Goal: Task Accomplishment & Management: Manage account settings

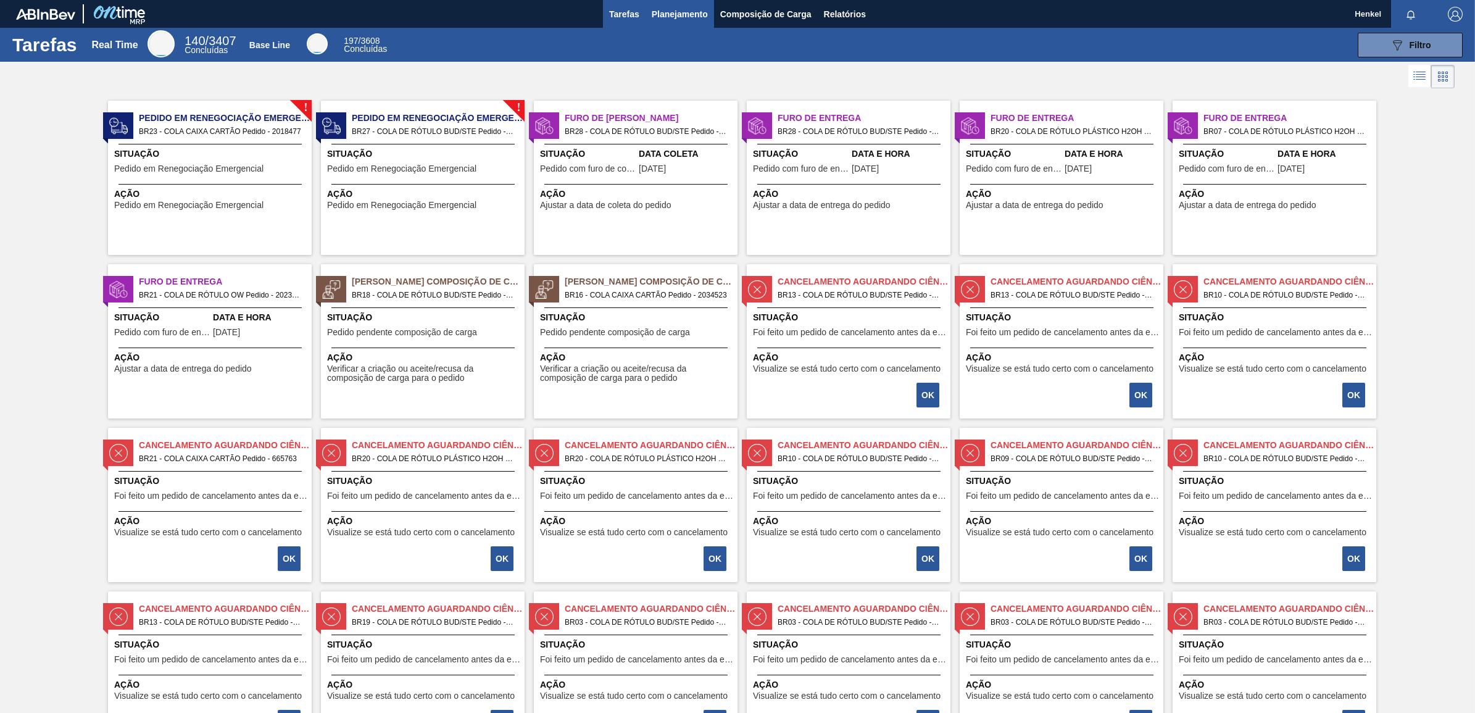
click at [686, 11] on span "Planejamento" at bounding box center [680, 14] width 56 height 15
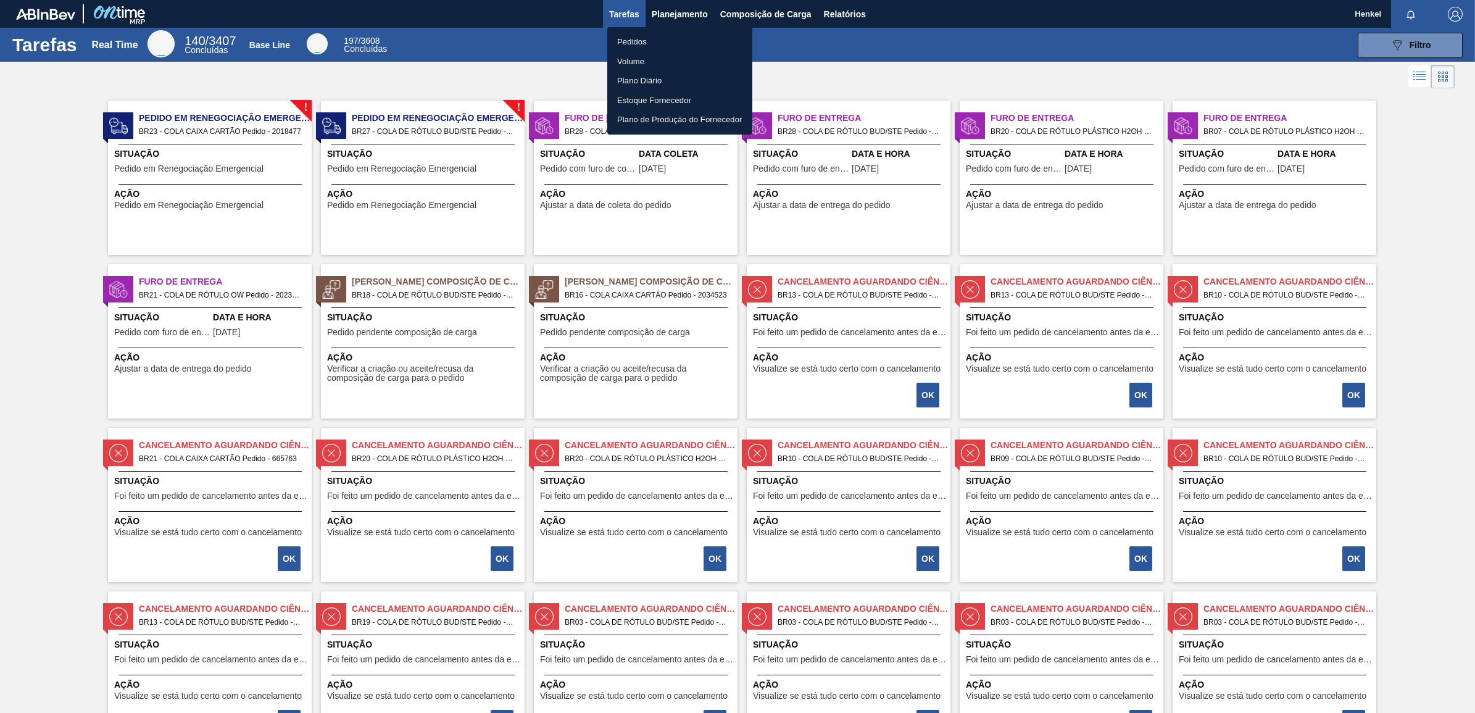
click at [627, 39] on li "Pedidos" at bounding box center [679, 42] width 145 height 20
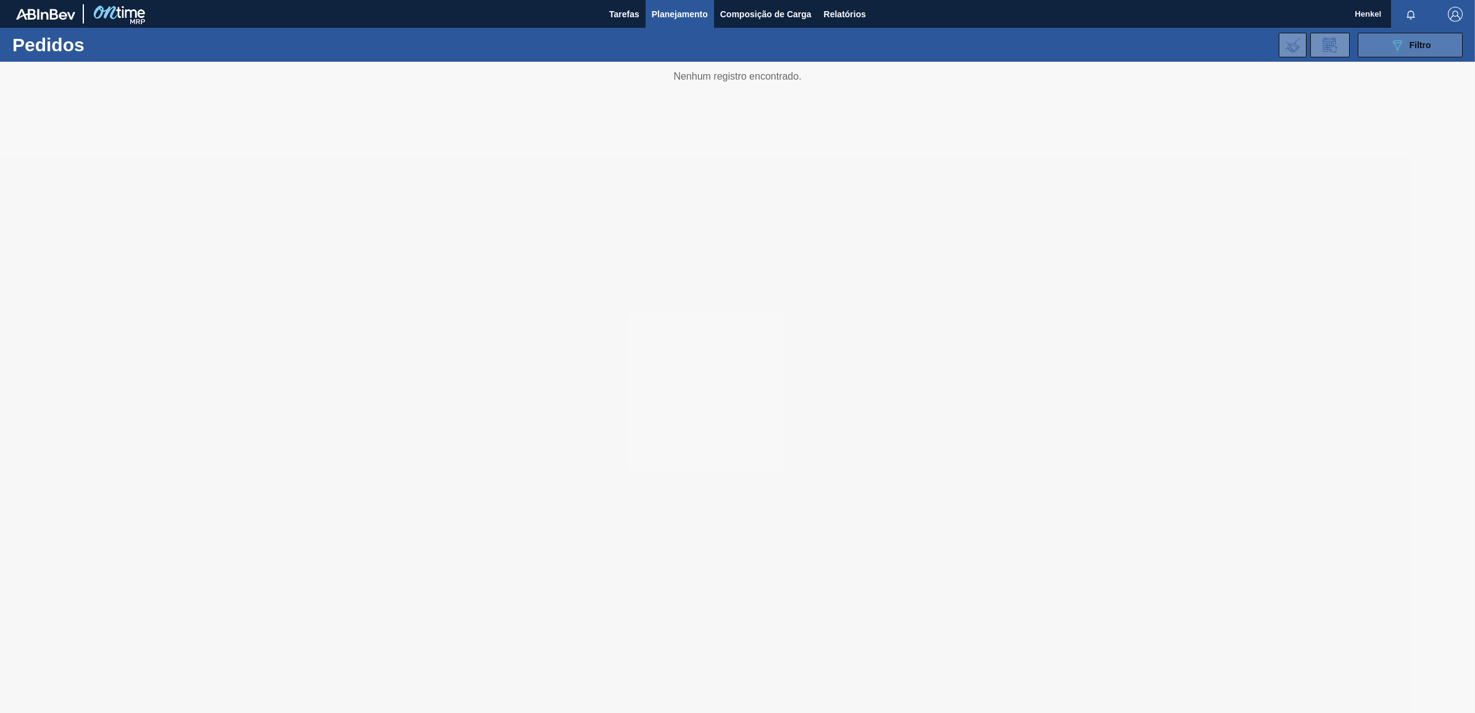
click at [1435, 42] on button "089F7B8B-B2A5-4AFE-B5C0-19BA573D28AC Filtro" at bounding box center [1410, 45] width 105 height 25
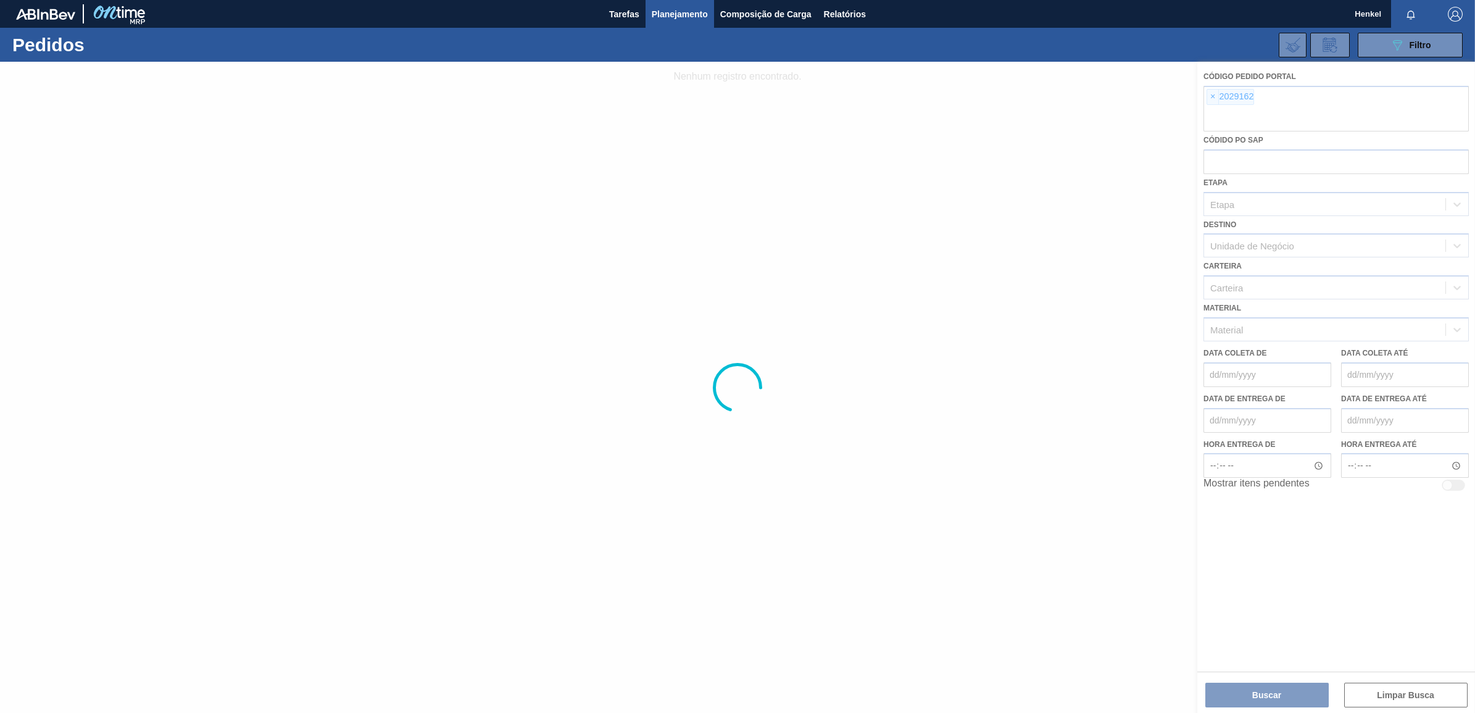
click at [1211, 96] on div at bounding box center [737, 387] width 1475 height 651
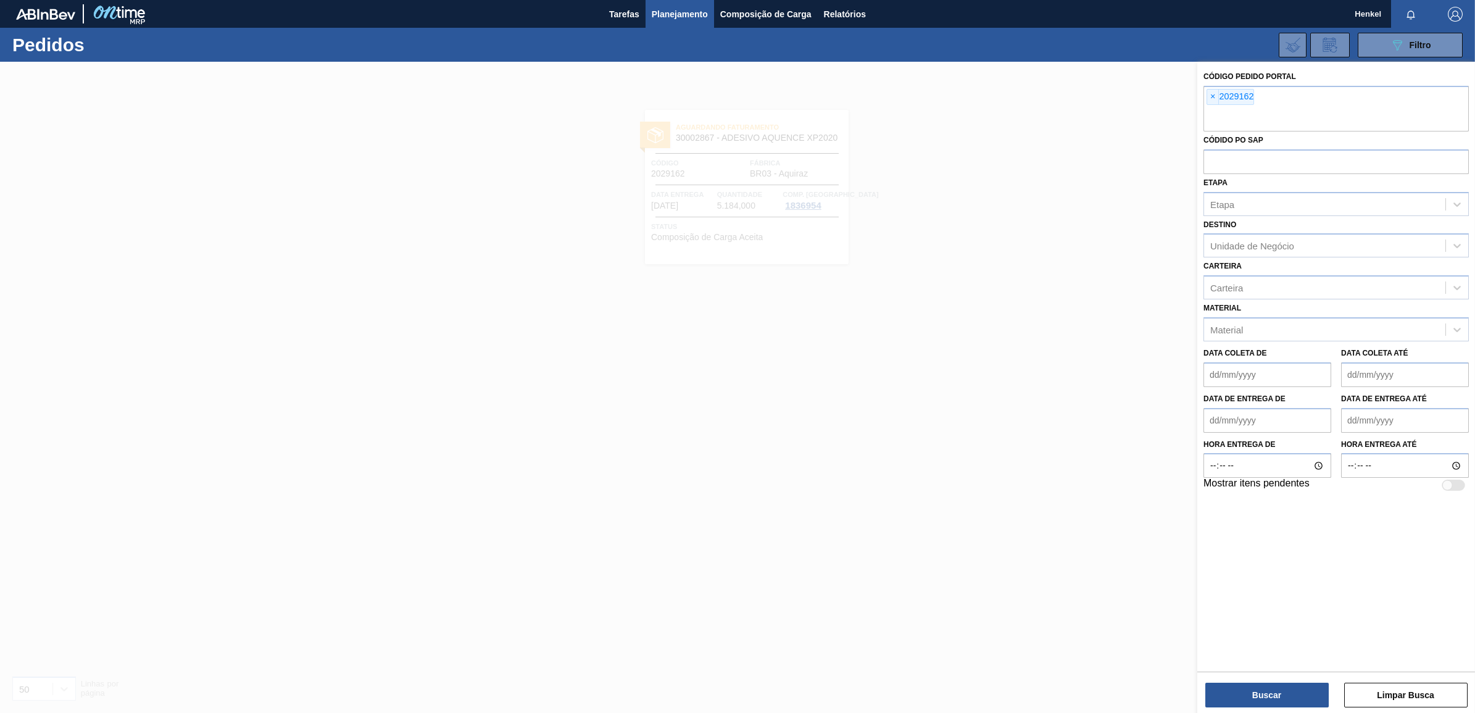
click at [1213, 96] on span "×" at bounding box center [1213, 96] width 12 height 15
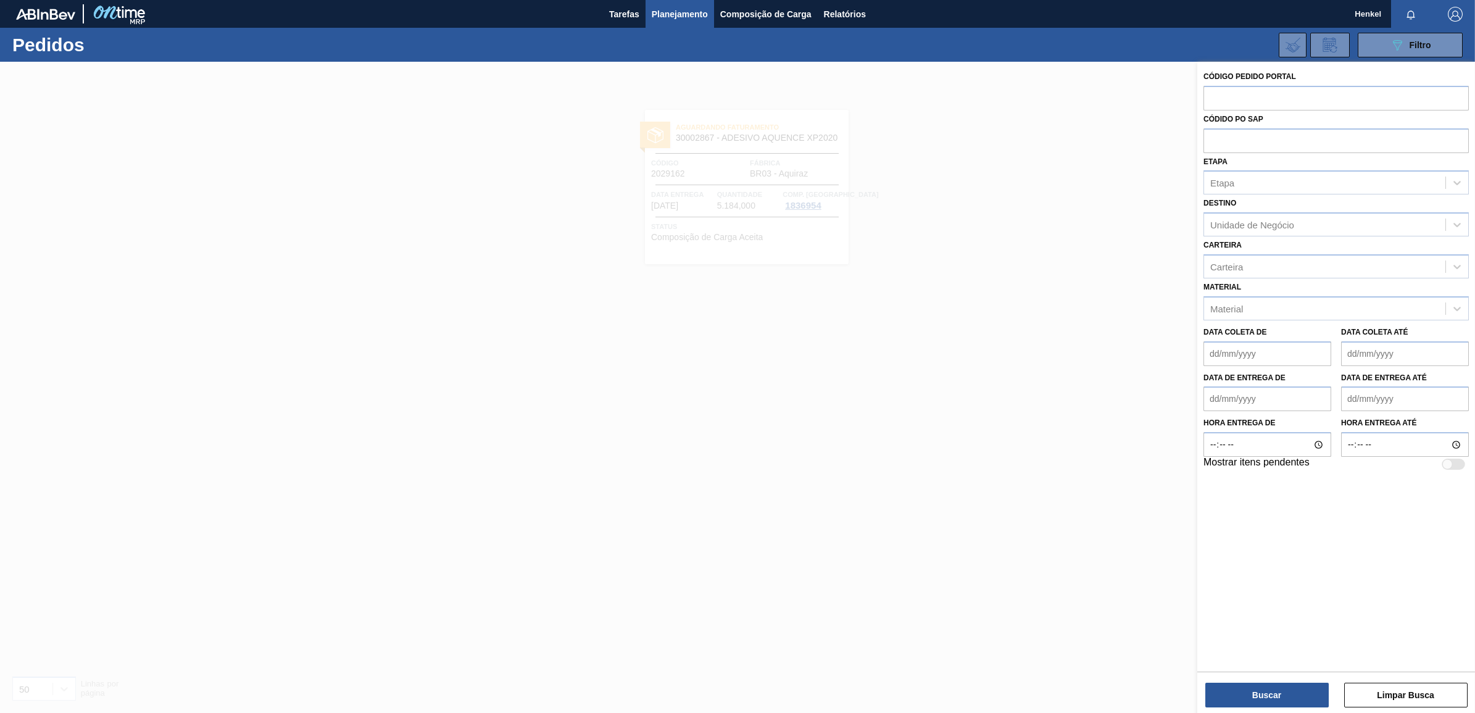
paste input "text"
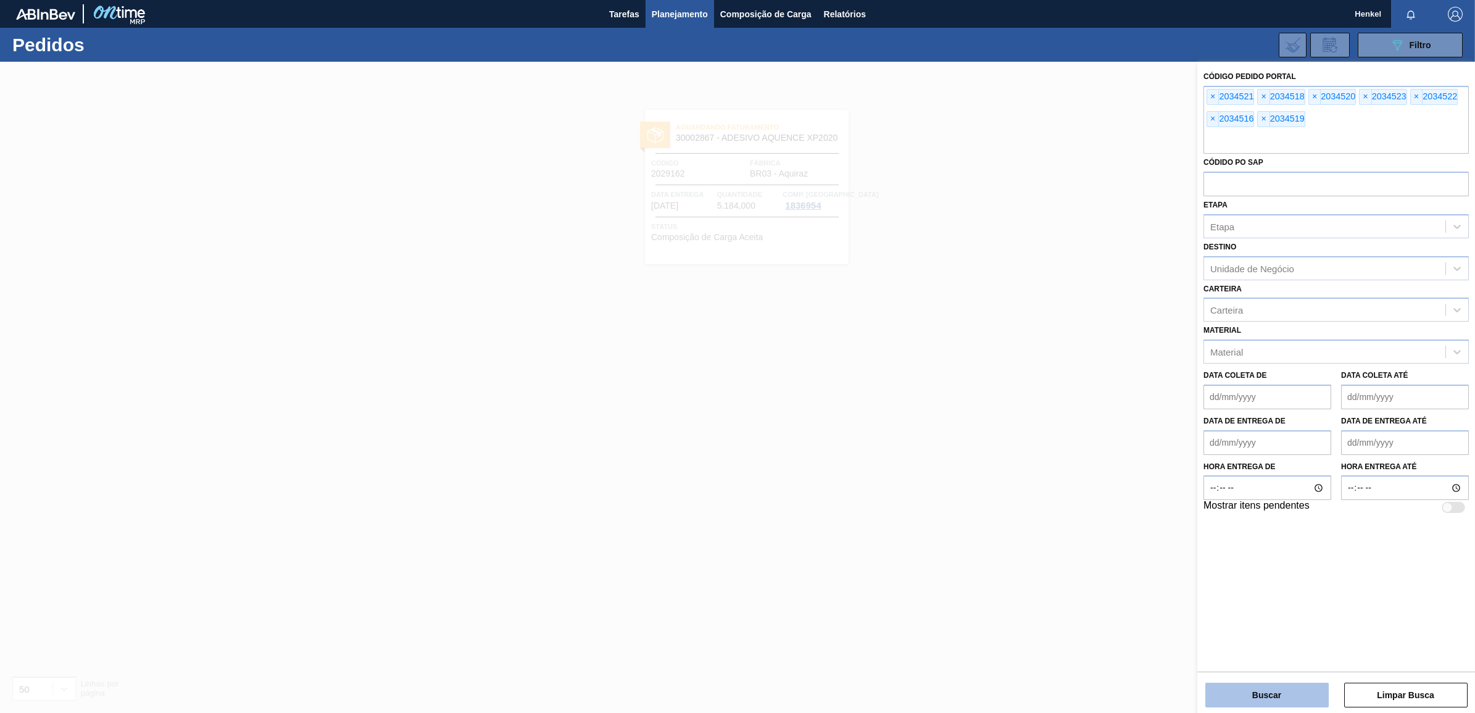
click at [1256, 701] on button "Buscar" at bounding box center [1266, 694] width 123 height 25
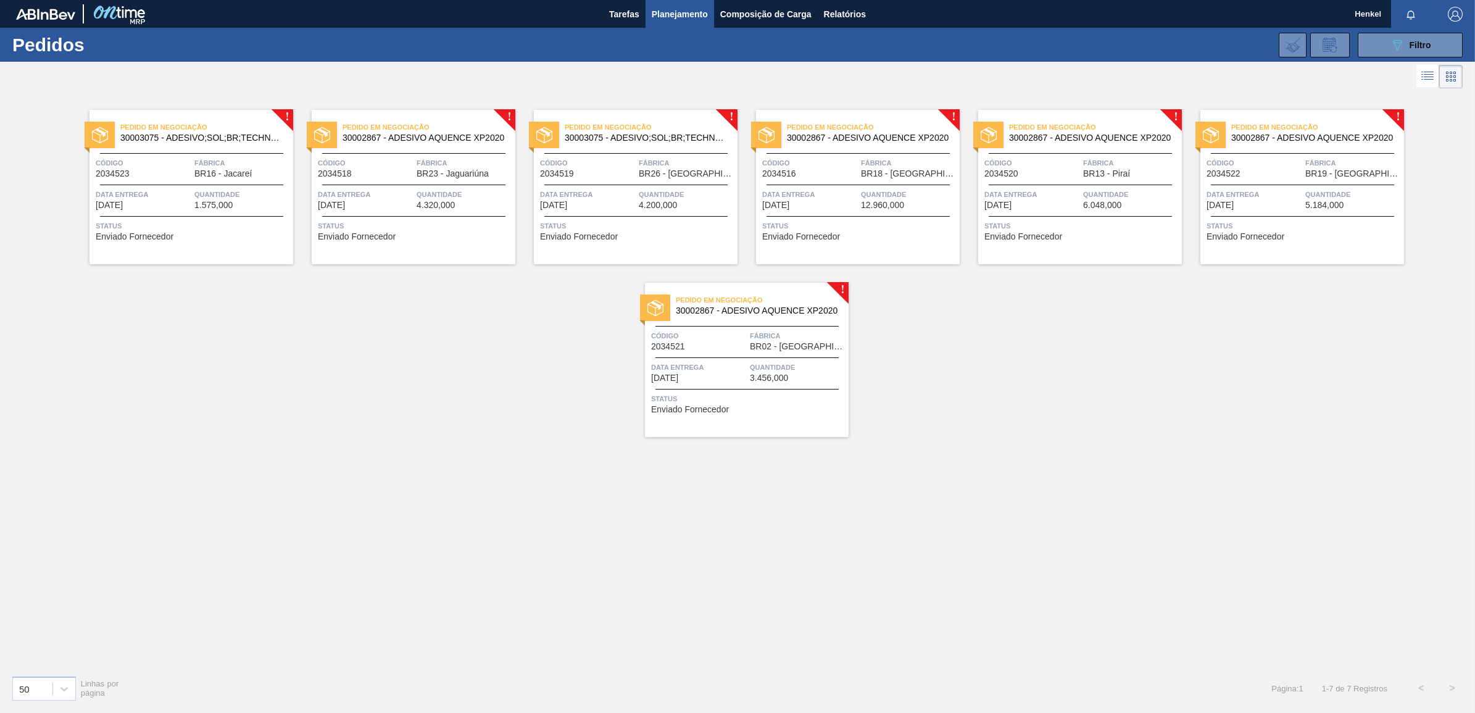
click at [188, 180] on div "Pedido em Negociação 30003075 - ADESIVO;SOL;BR;TECHNOMELT SUPRA HT 35125 Código…" at bounding box center [191, 187] width 204 height 154
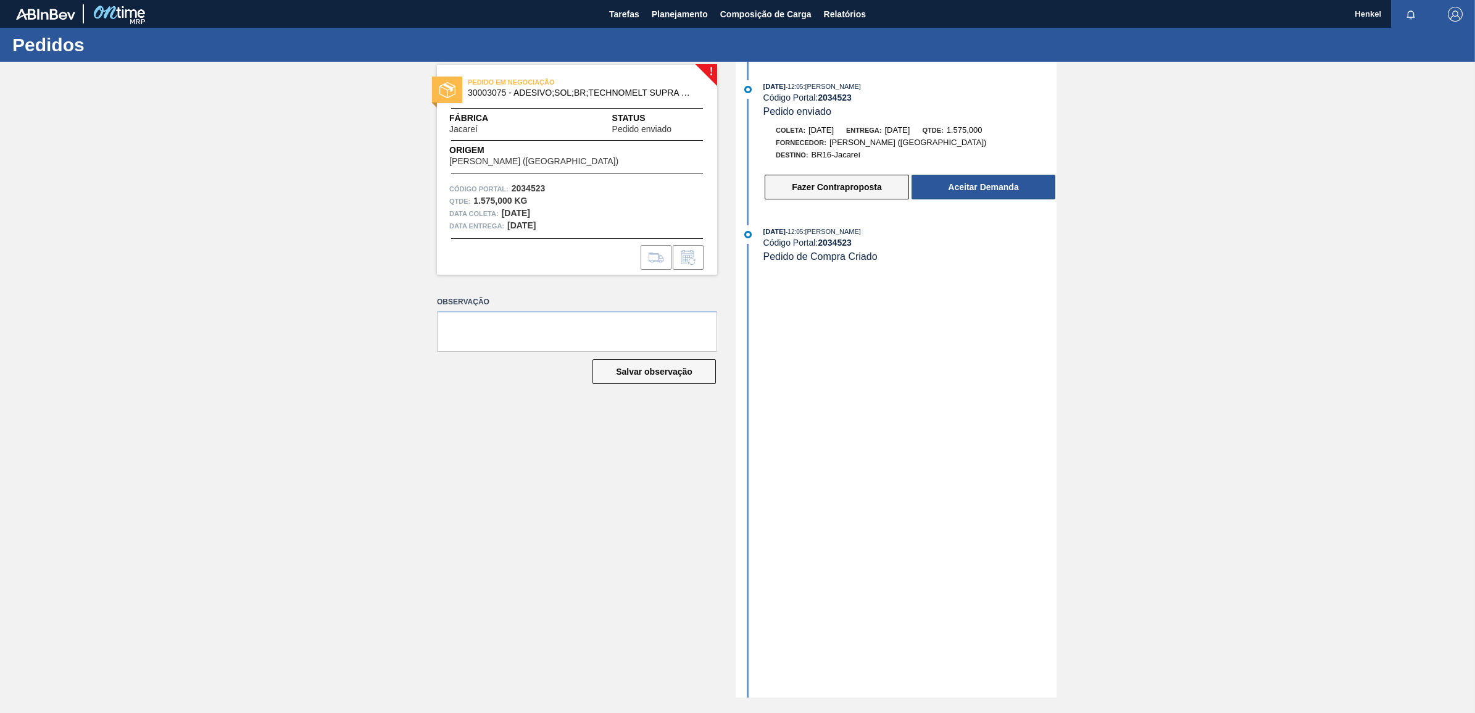
click at [847, 189] on button "Fazer Contraproposta" at bounding box center [837, 187] width 144 height 25
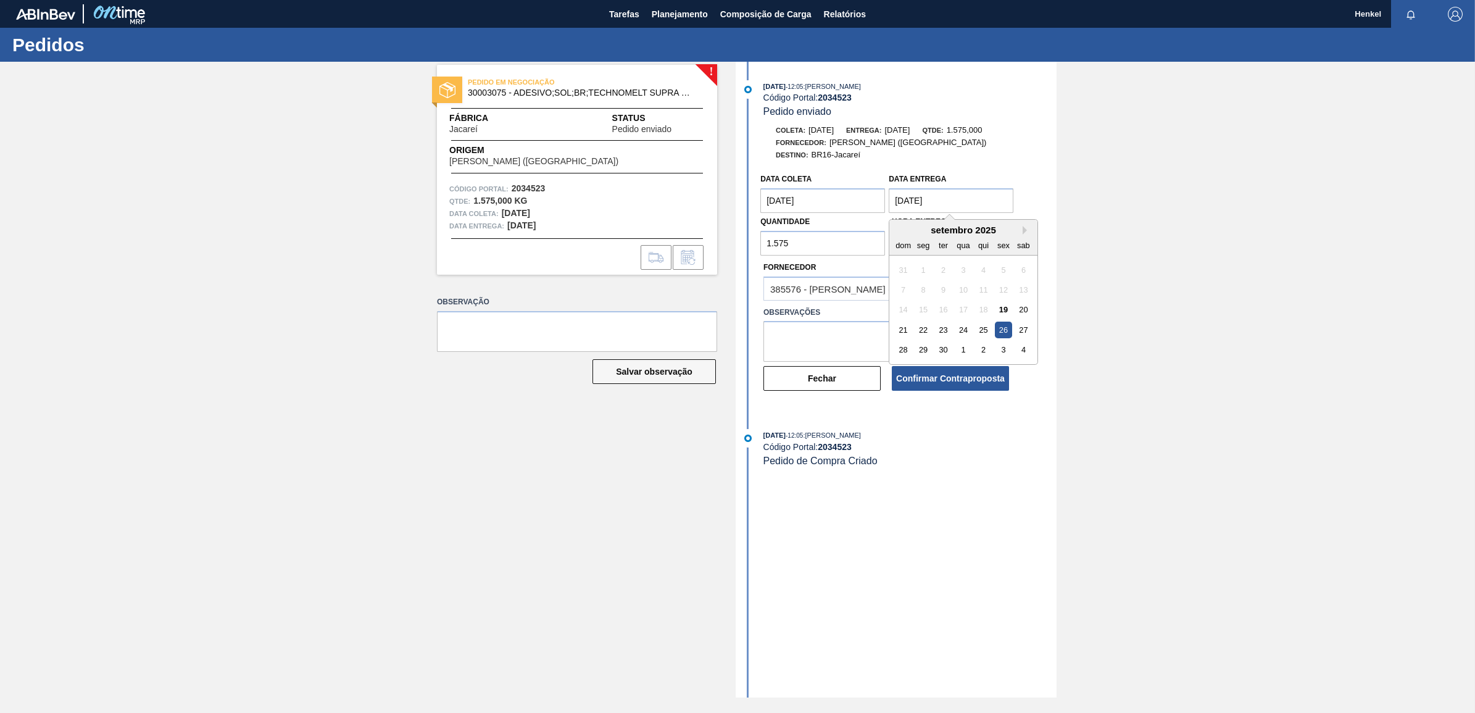
drag, startPoint x: 905, startPoint y: 201, endPoint x: 887, endPoint y: 204, distance: 18.1
click at [887, 204] on div "Data entrega [DATE] Next Month [DATE] dom seg ter qua qui sex sab 31 1 2 3 4 5 …" at bounding box center [951, 191] width 128 height 43
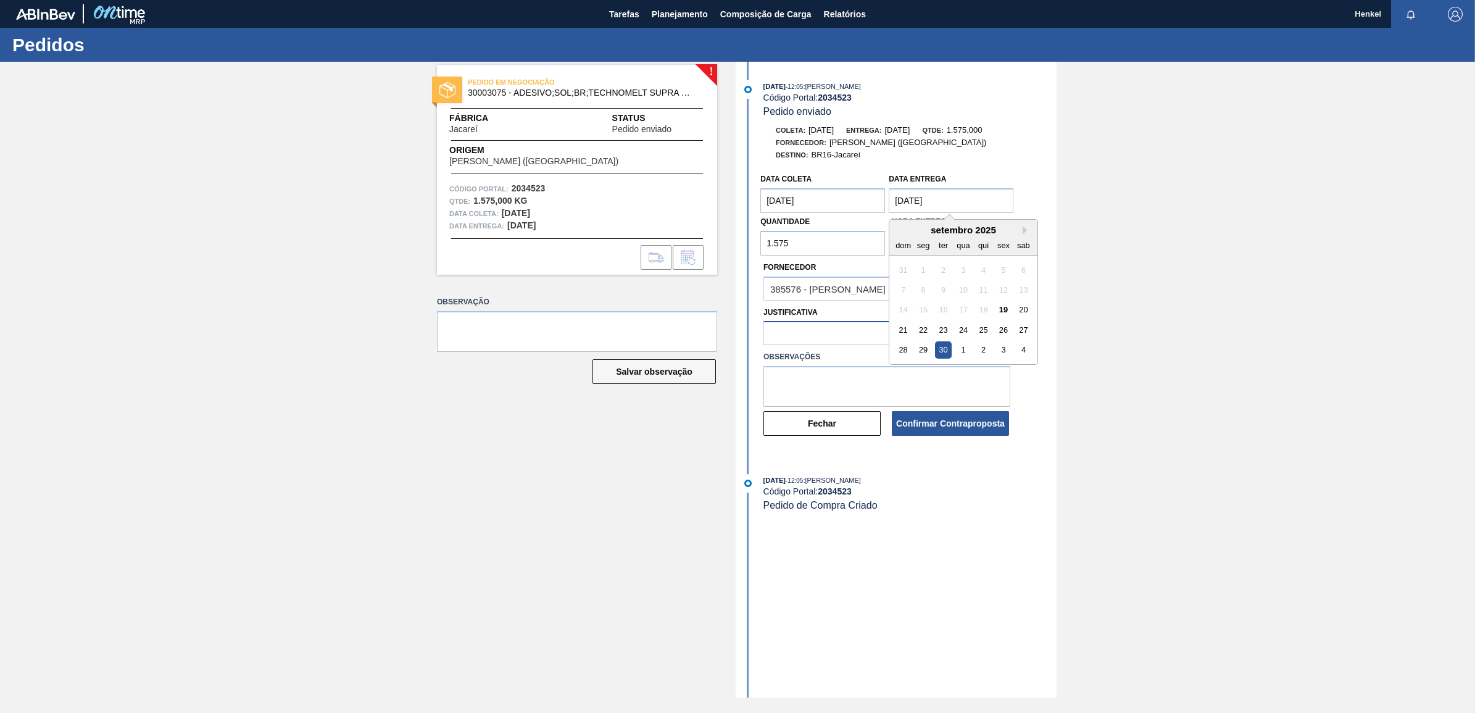
type entrega "[DATE]"
click at [794, 328] on div at bounding box center [875, 334] width 223 height 18
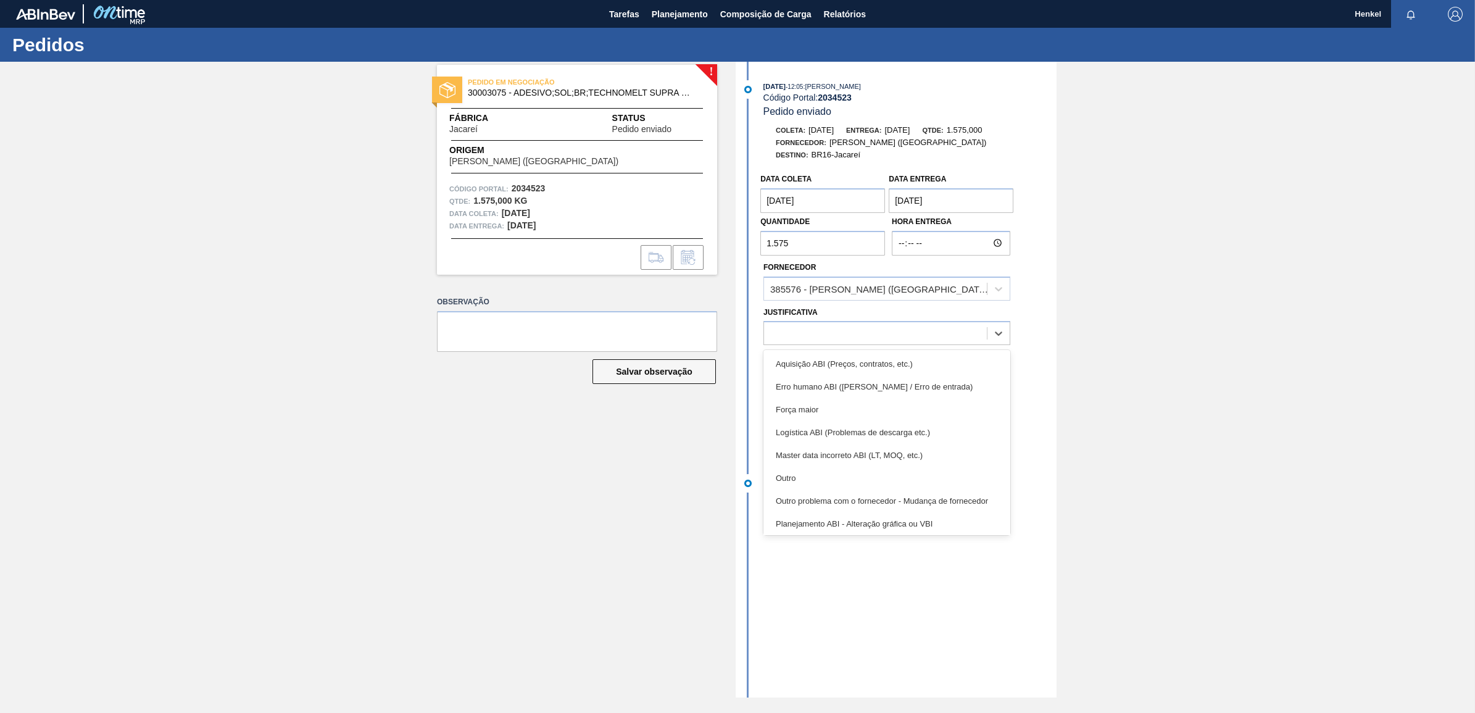
click at [803, 477] on div "Outro" at bounding box center [886, 478] width 247 height 23
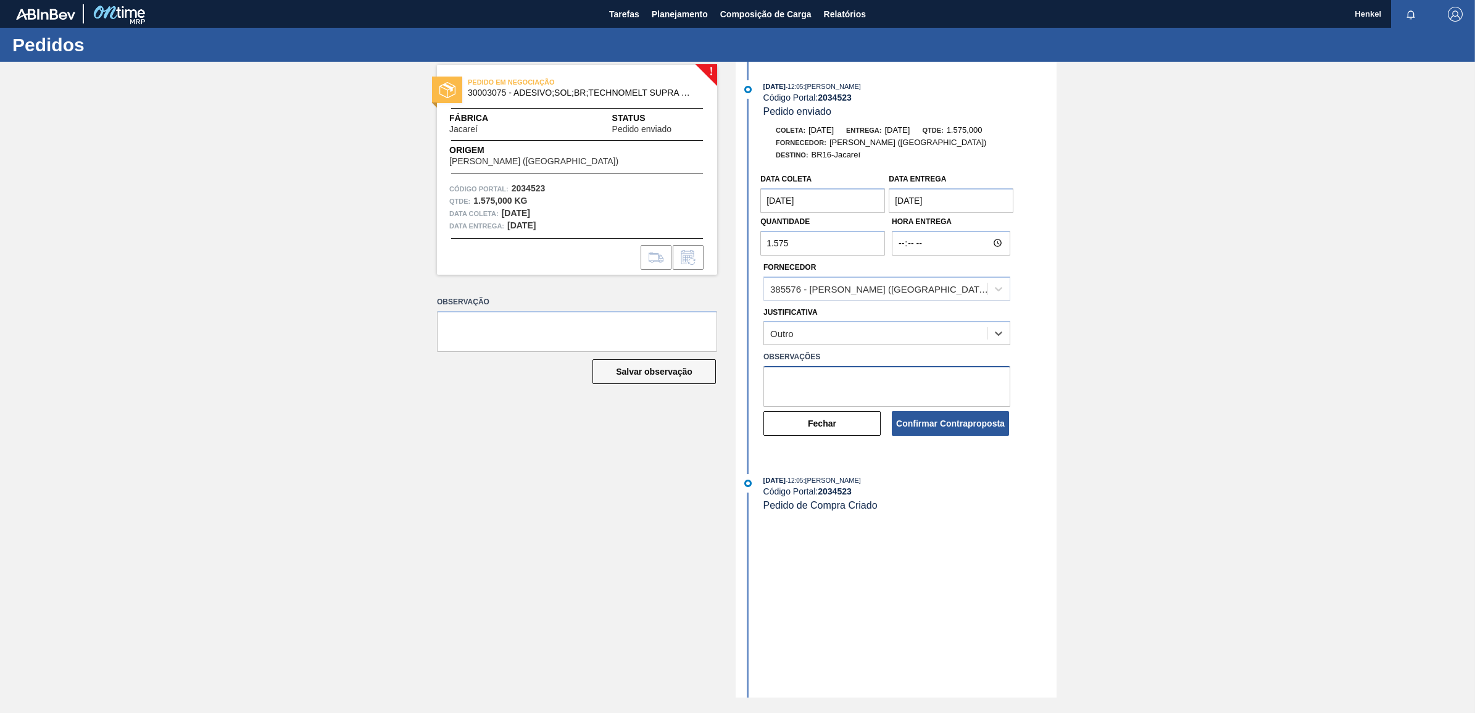
click at [786, 375] on textarea at bounding box center [886, 386] width 247 height 41
type textarea "Ajuste de data de acordo com Lead time"
click at [931, 423] on button "Confirmar Contraproposta" at bounding box center [950, 423] width 117 height 25
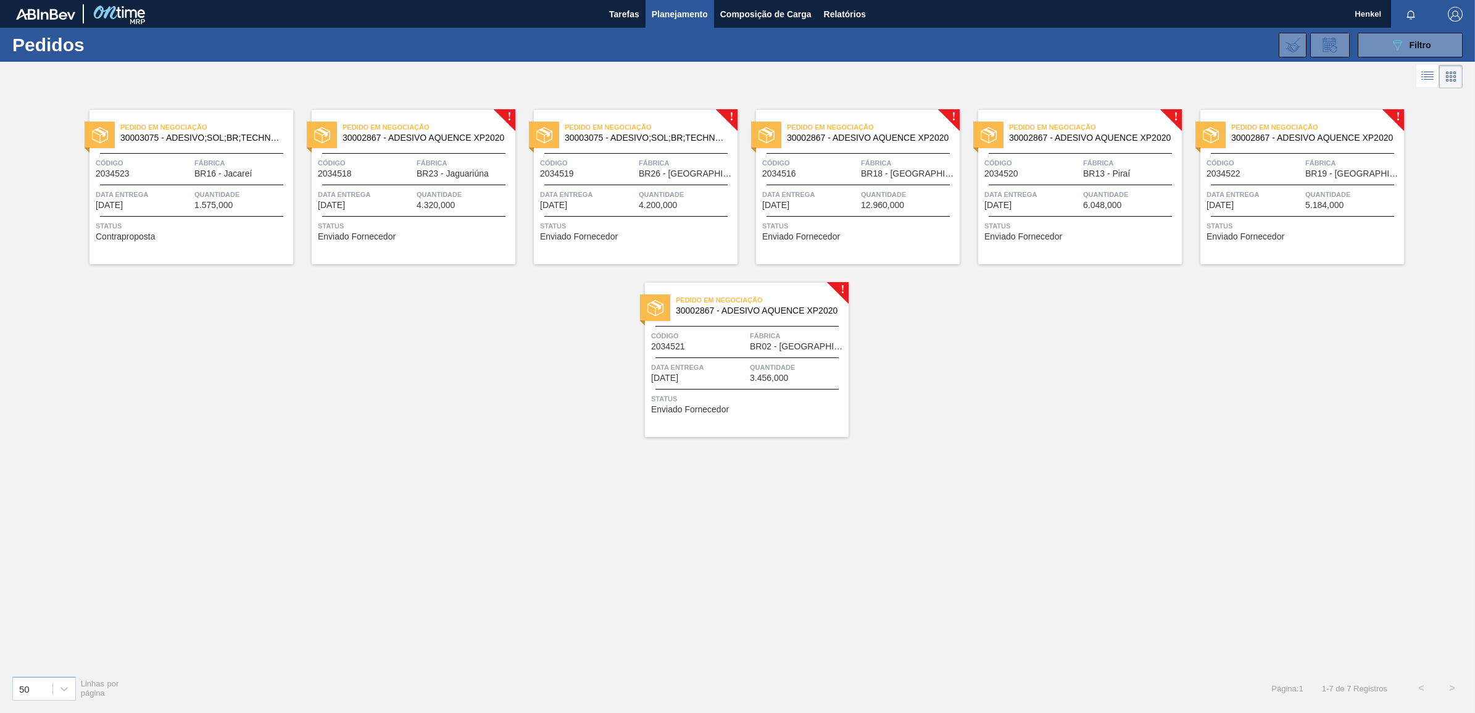
click at [417, 181] on div "Pedido em Negociação 30002867 - ADESIVO AQUENCE XP2020 Código 2034518 Fábrica B…" at bounding box center [414, 187] width 204 height 154
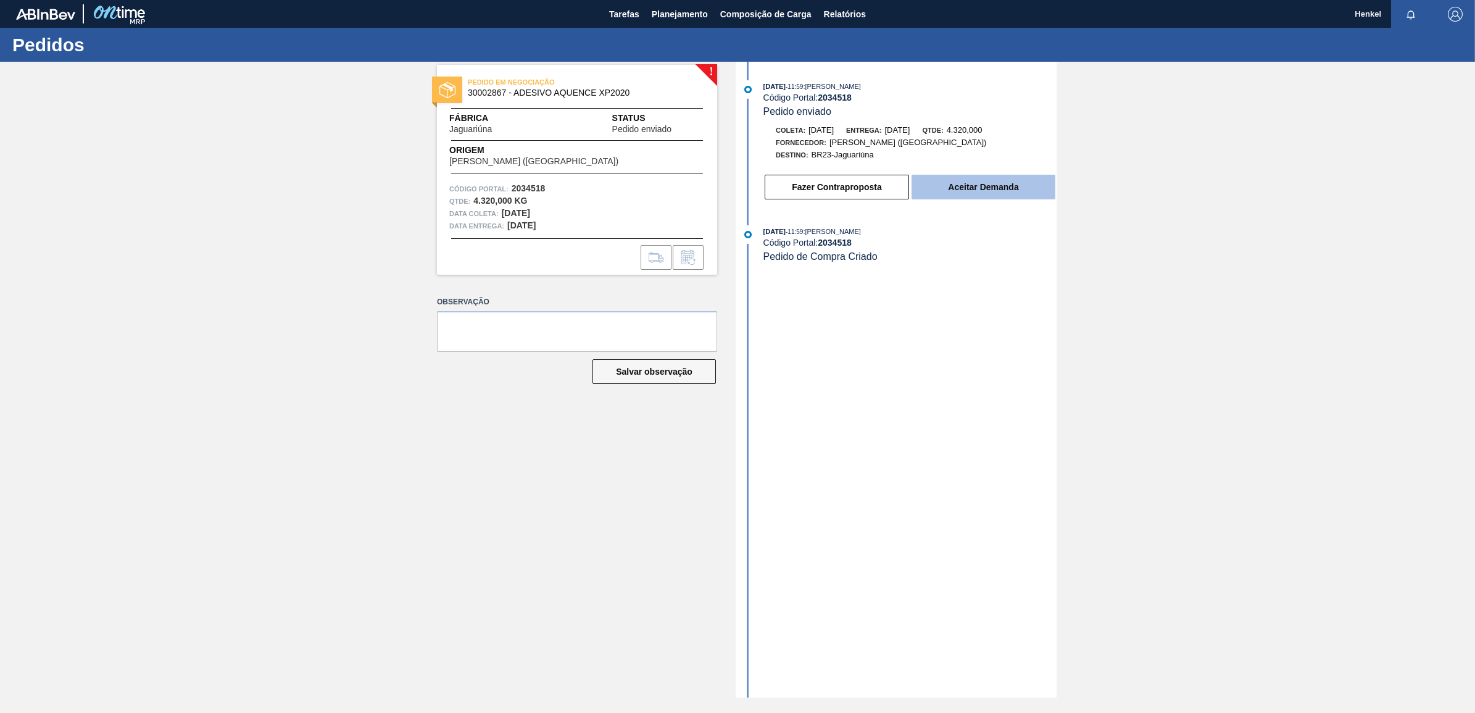
click at [992, 191] on button "Aceitar Demanda" at bounding box center [983, 187] width 144 height 25
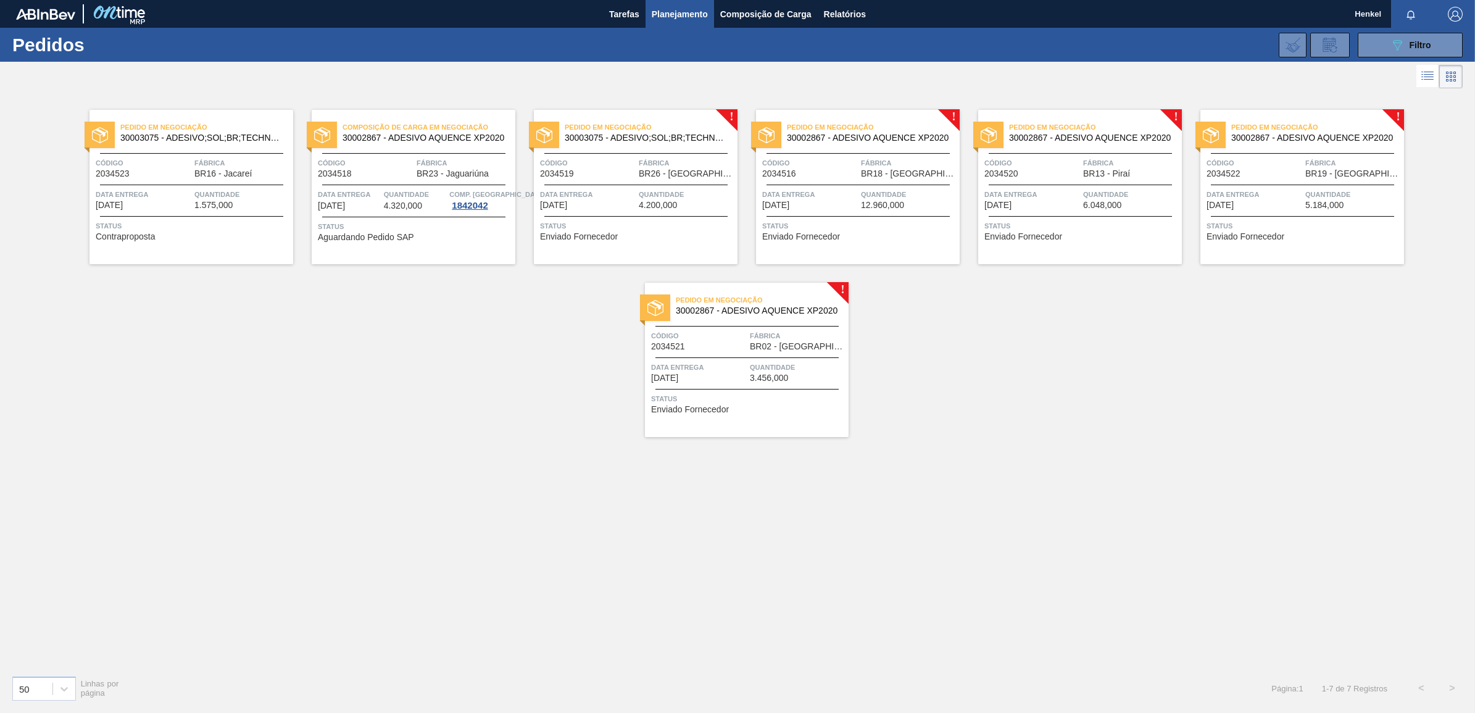
click at [628, 207] on div "Data entrega [DATE]" at bounding box center [588, 199] width 96 height 22
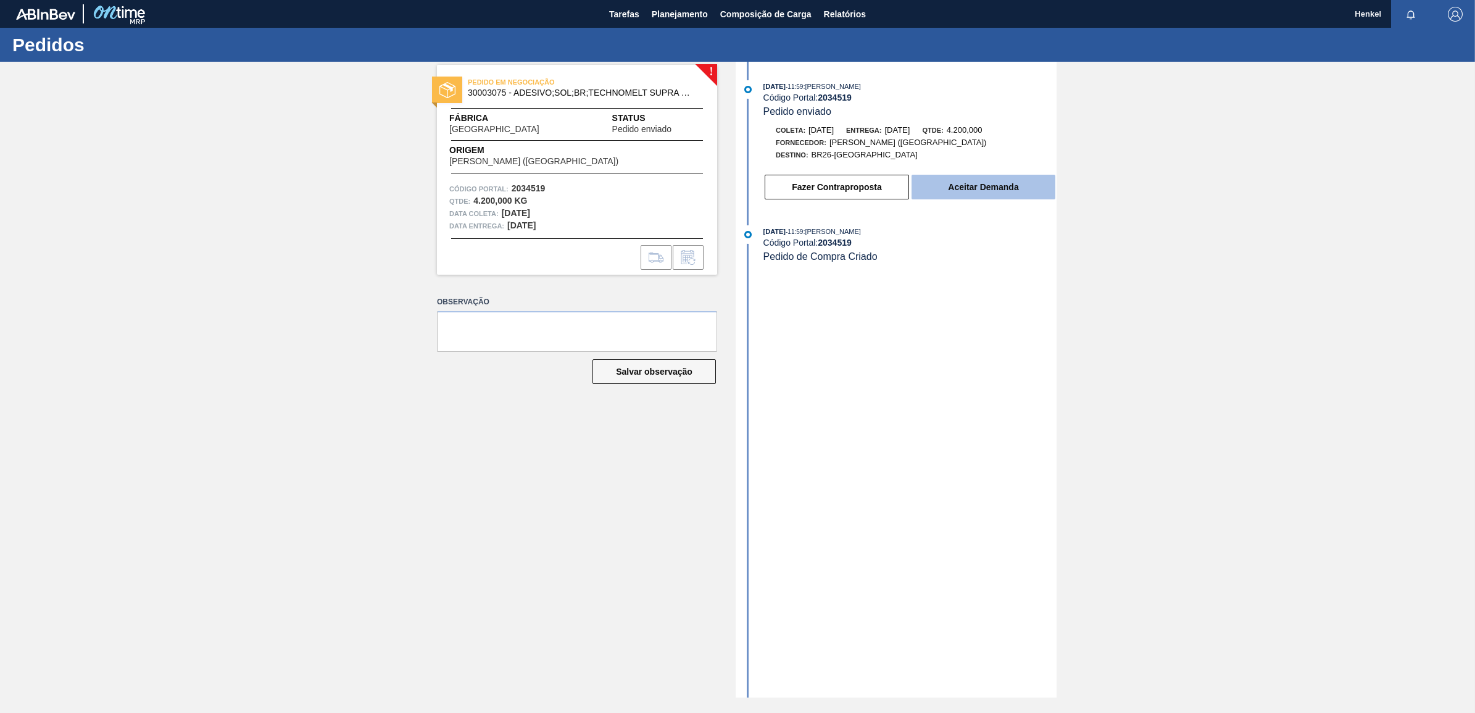
click at [995, 193] on button "Aceitar Demanda" at bounding box center [983, 187] width 144 height 25
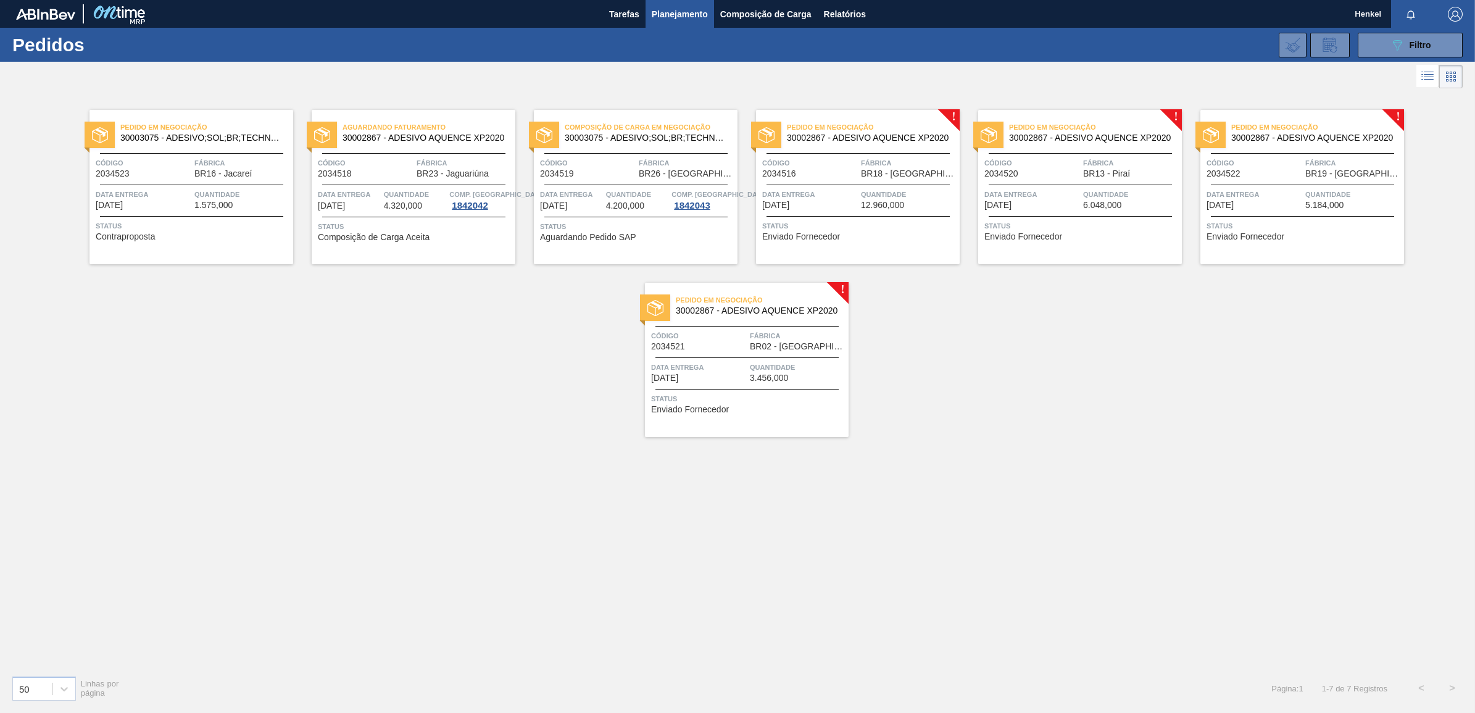
click at [879, 196] on span "Quantidade" at bounding box center [909, 194] width 96 height 12
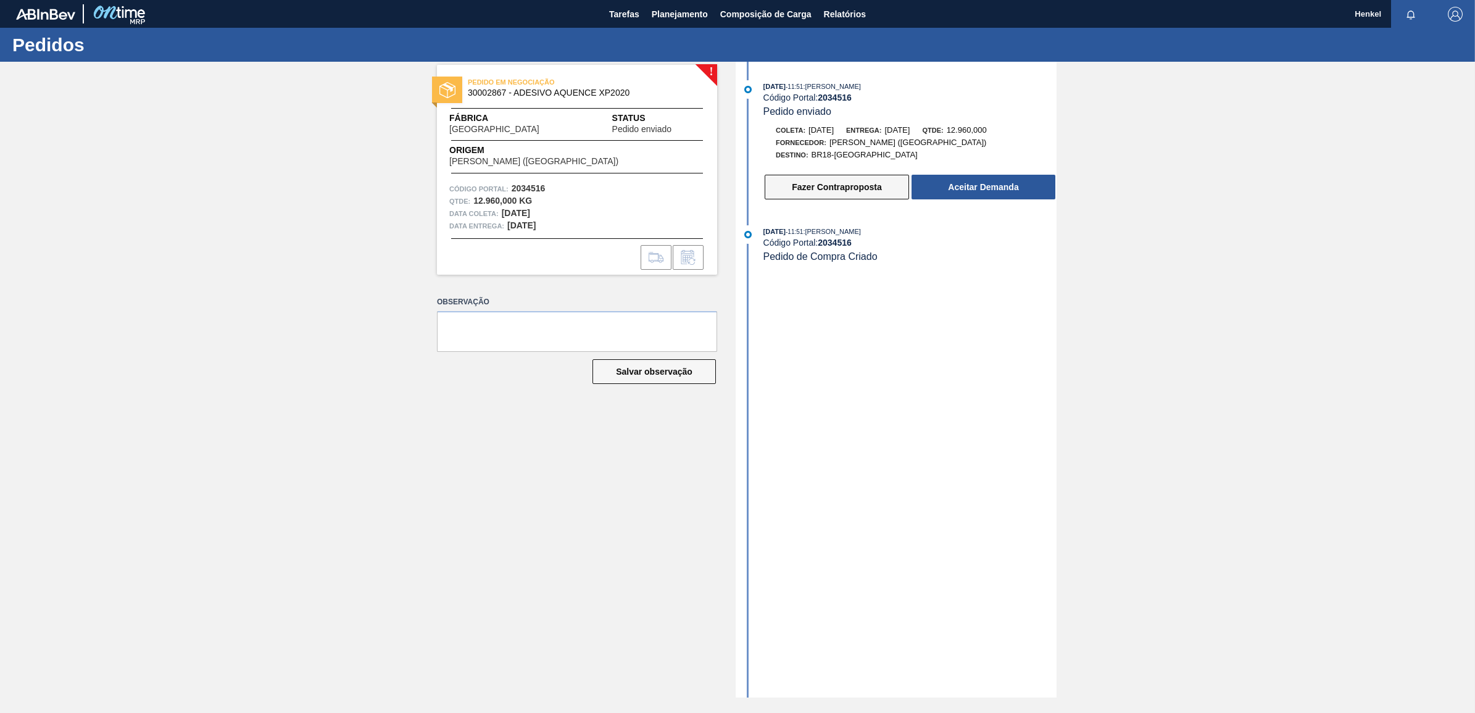
click at [869, 196] on button "Fazer Contraproposta" at bounding box center [837, 187] width 144 height 25
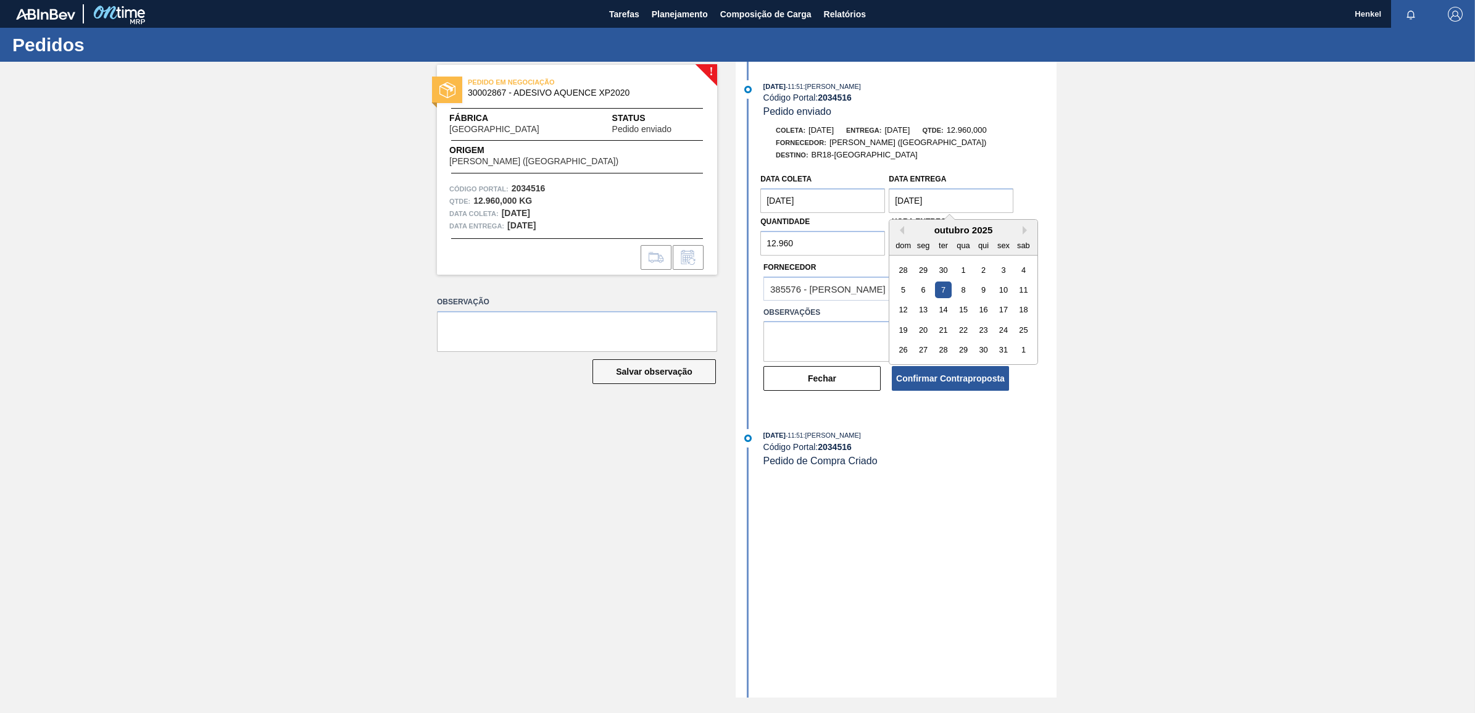
click at [897, 205] on entrega "[DATE]" at bounding box center [951, 200] width 125 height 25
click at [921, 312] on div "13" at bounding box center [923, 310] width 17 height 17
type entrega "[DATE]"
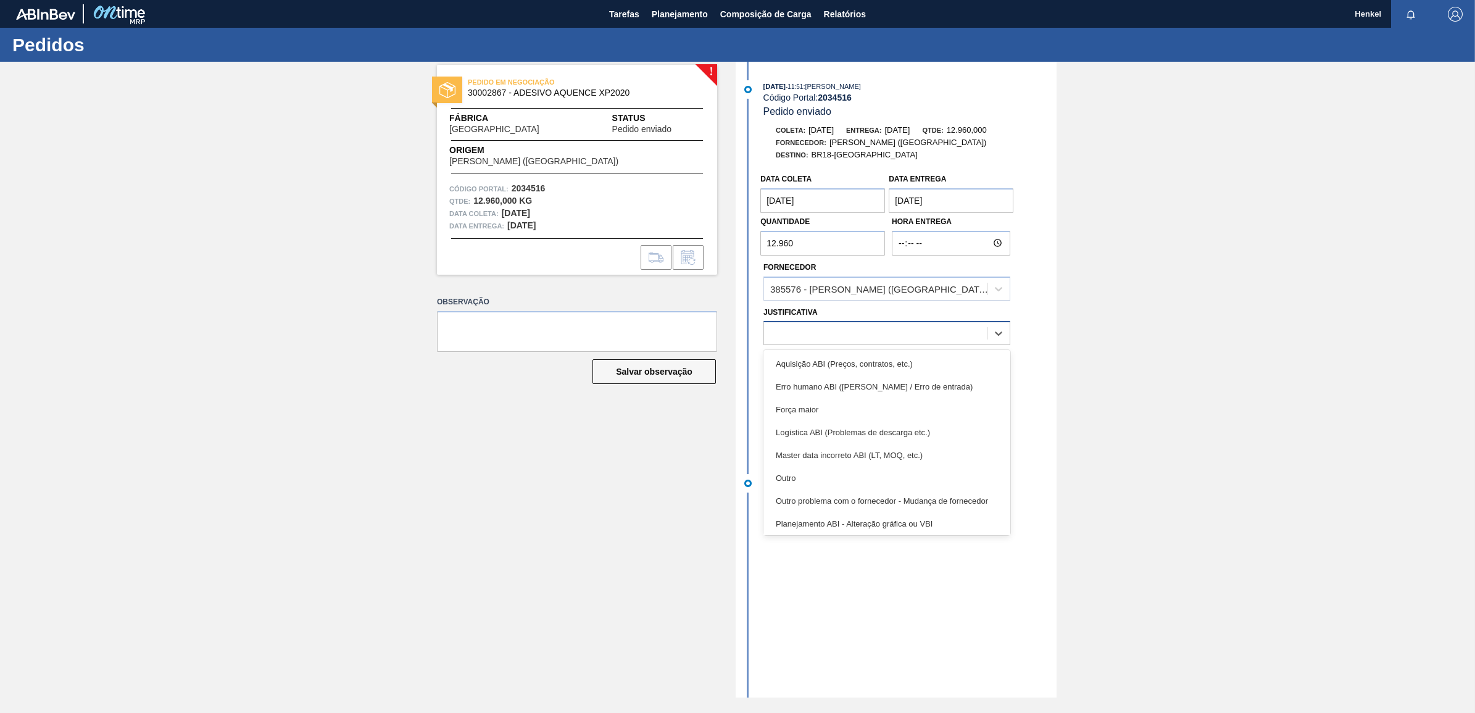
click at [905, 335] on div at bounding box center [875, 334] width 223 height 18
click at [809, 473] on div "Outro" at bounding box center [886, 478] width 247 height 23
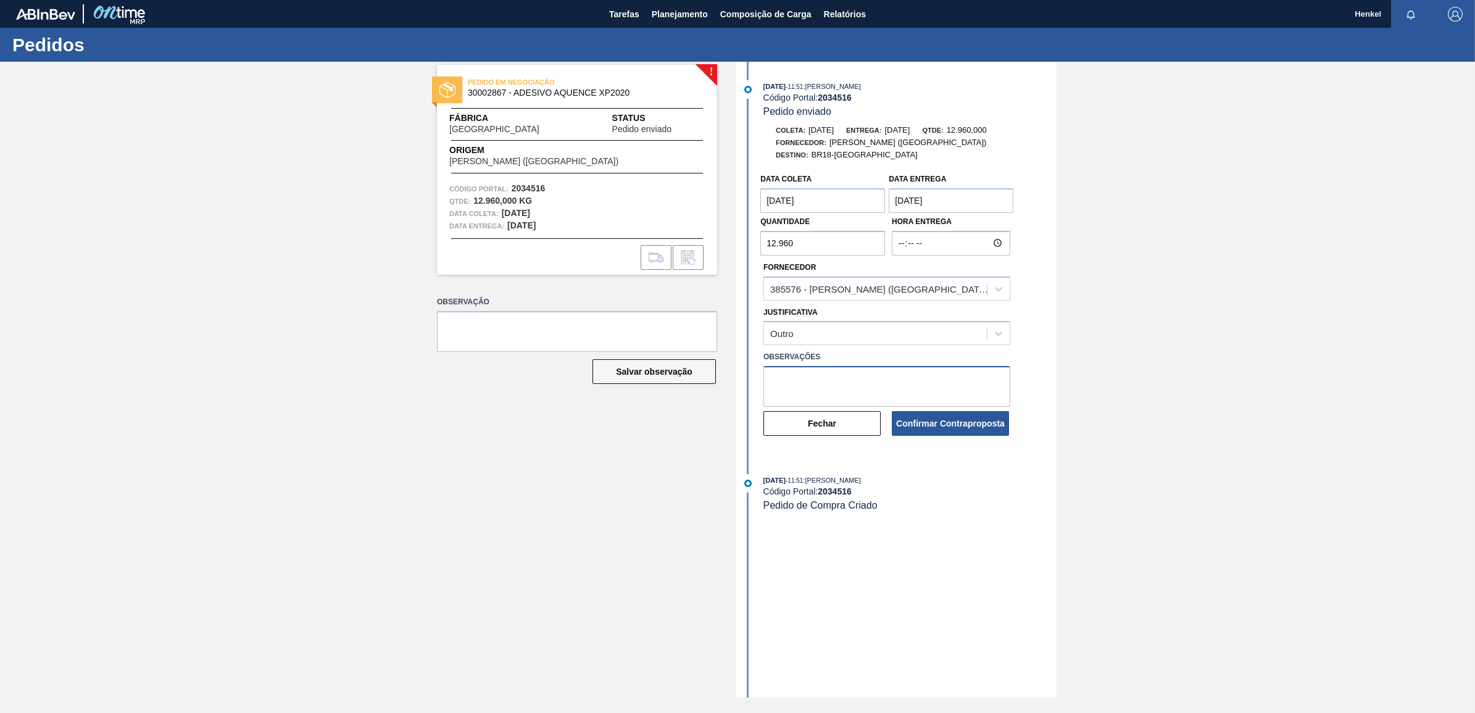
click at [776, 370] on textarea at bounding box center [886, 386] width 247 height 41
type textarea "Ajuste de data de acordo com Lead time para Região"
click at [947, 423] on button "Confirmar Contraproposta" at bounding box center [950, 423] width 117 height 25
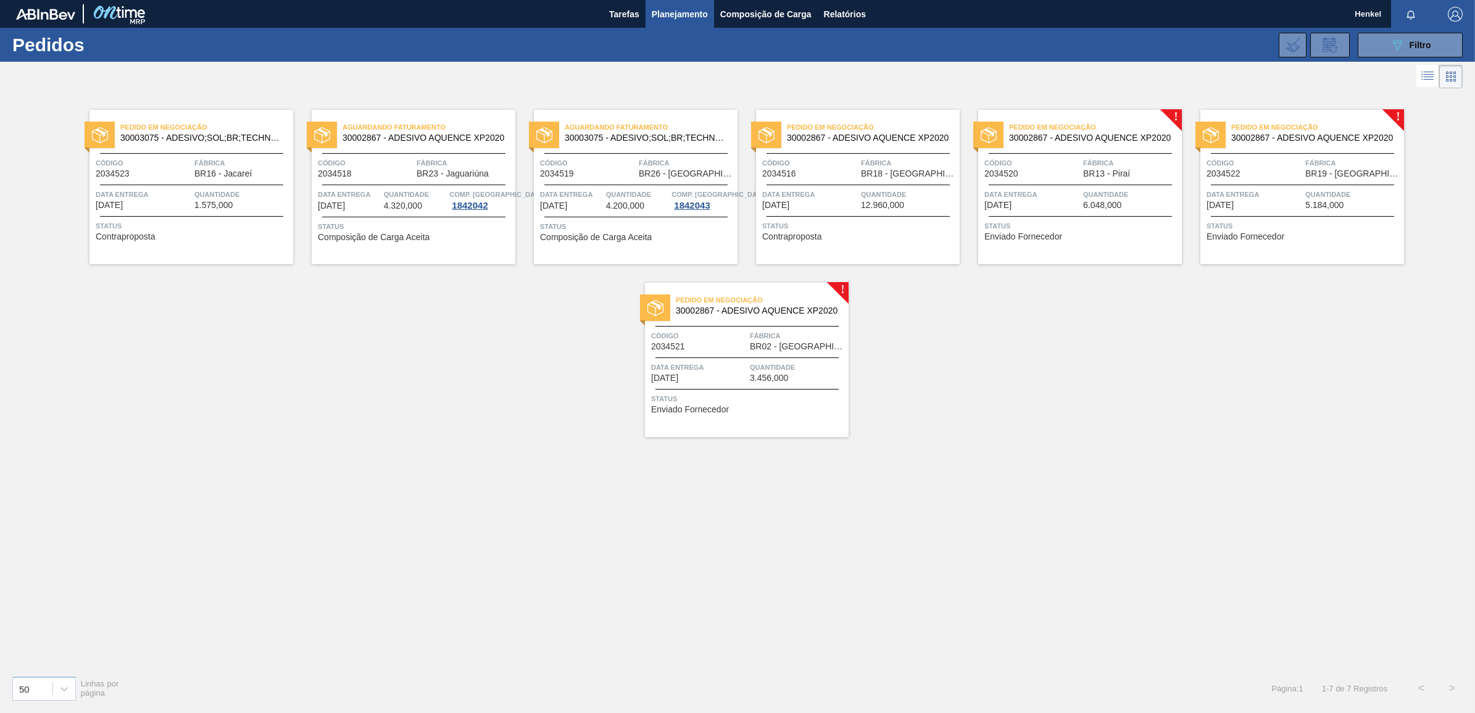
click at [1090, 180] on div "Pedido em Negociação 30002867 - ADESIVO AQUENCE XP2020 Código 2034520 Fábrica B…" at bounding box center [1080, 187] width 204 height 154
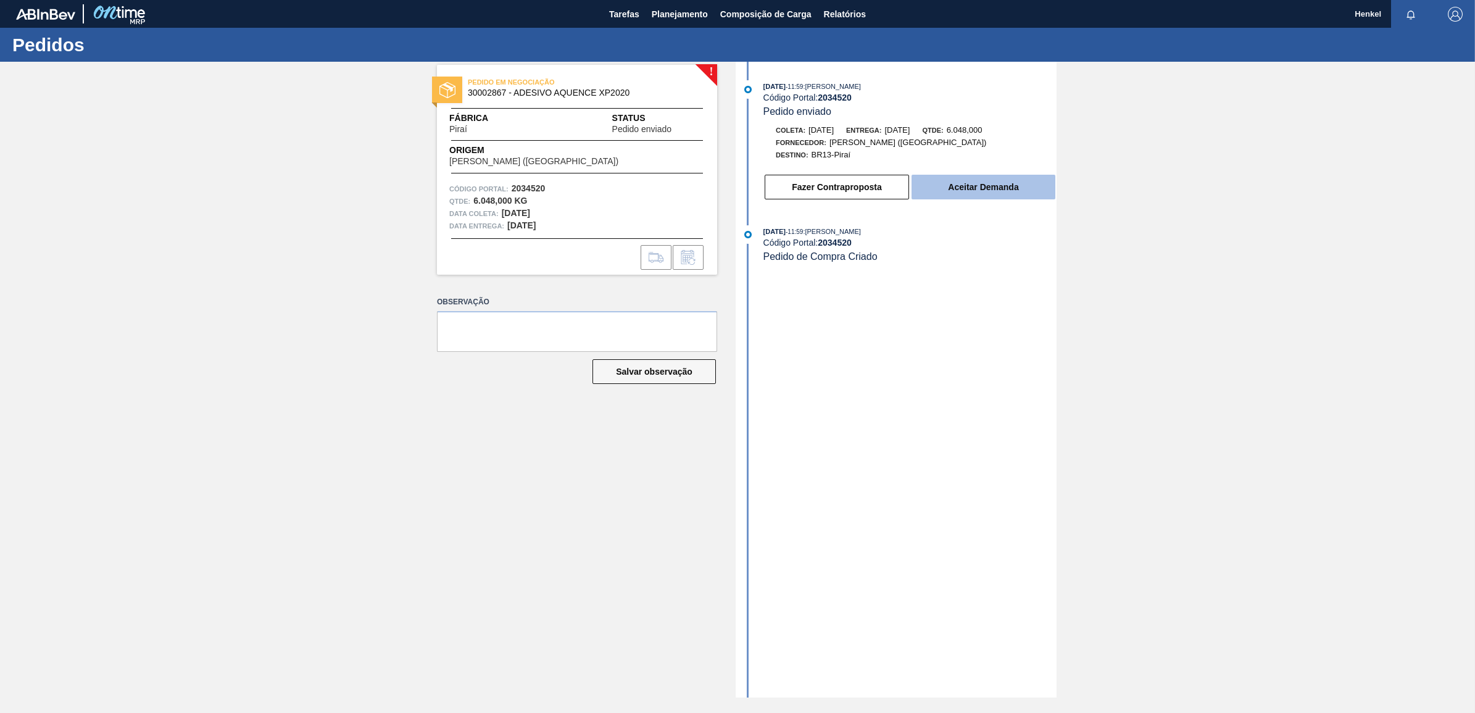
click at [983, 183] on button "Aceitar Demanda" at bounding box center [983, 187] width 144 height 25
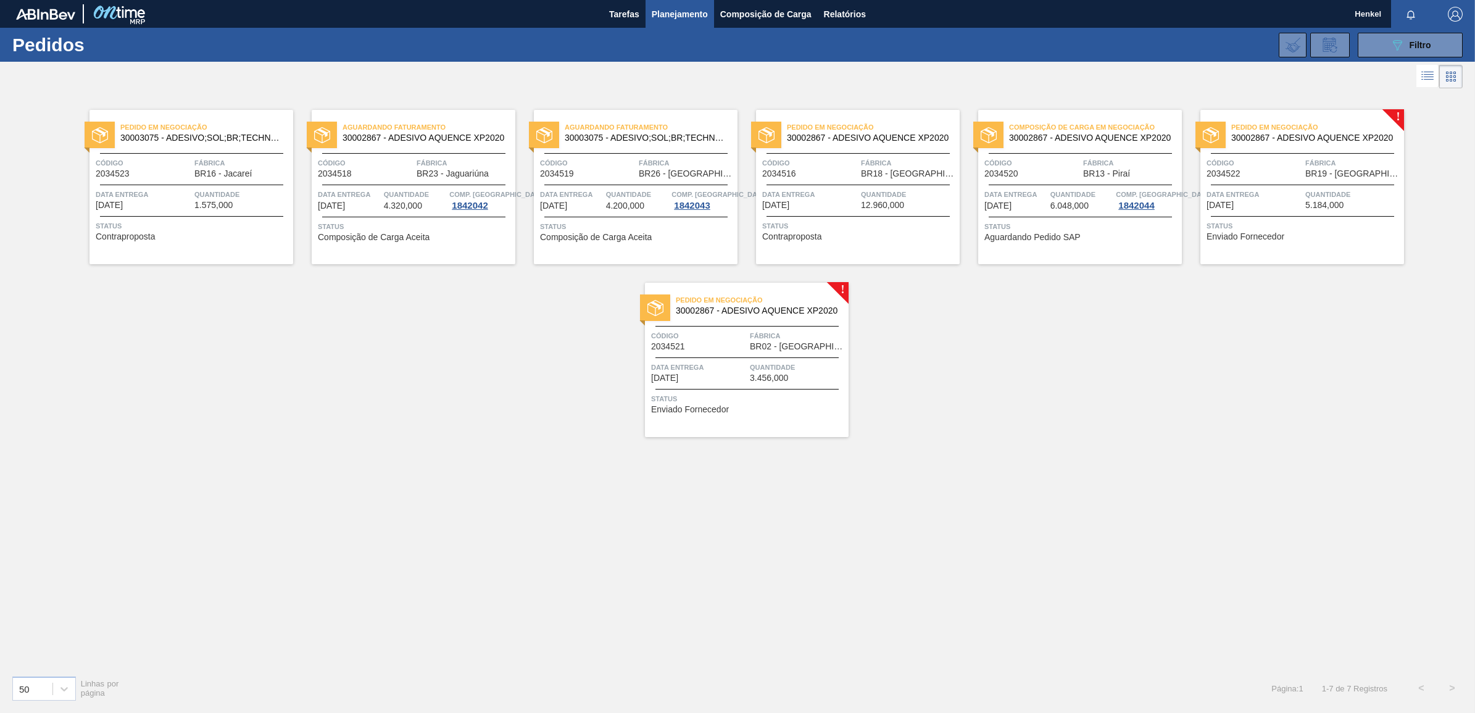
click at [1327, 193] on span "Quantidade" at bounding box center [1353, 194] width 96 height 12
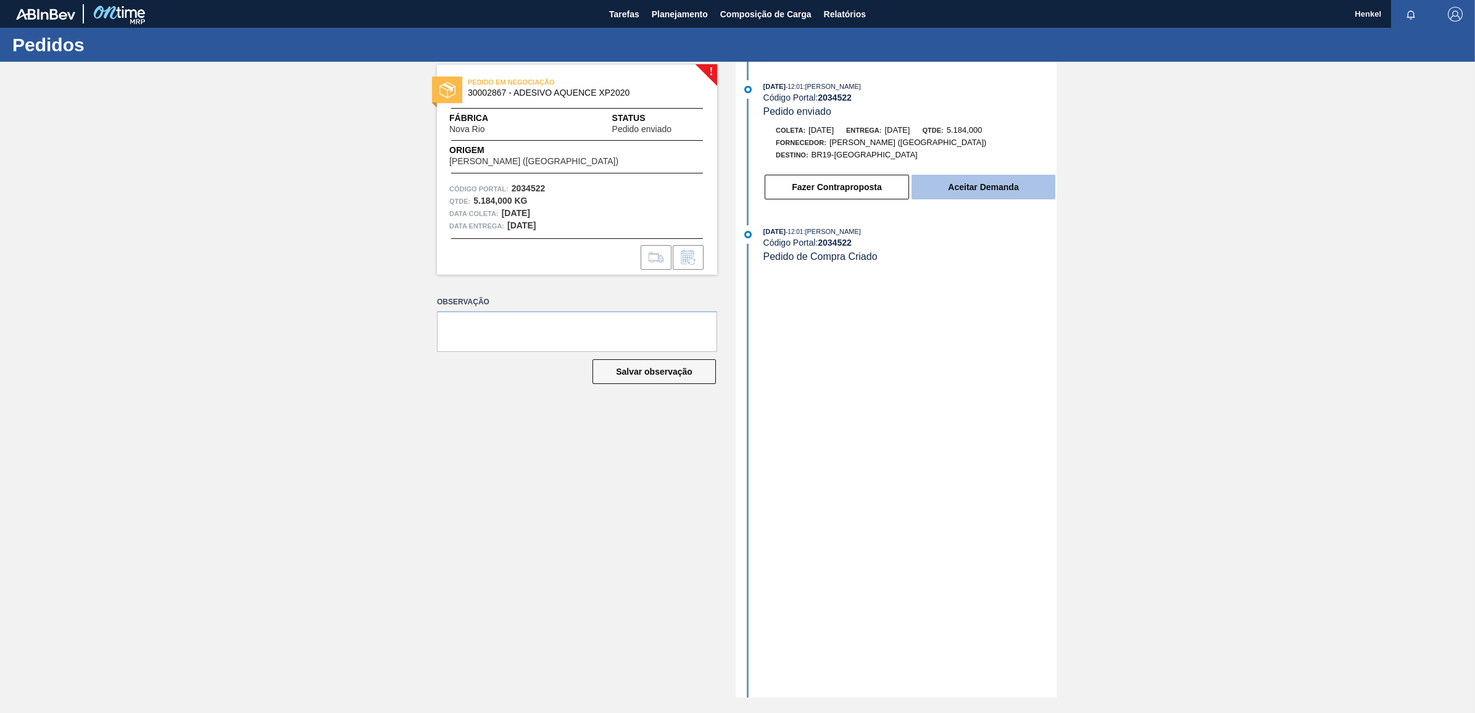
click at [941, 190] on button "Aceitar Demanda" at bounding box center [983, 187] width 144 height 25
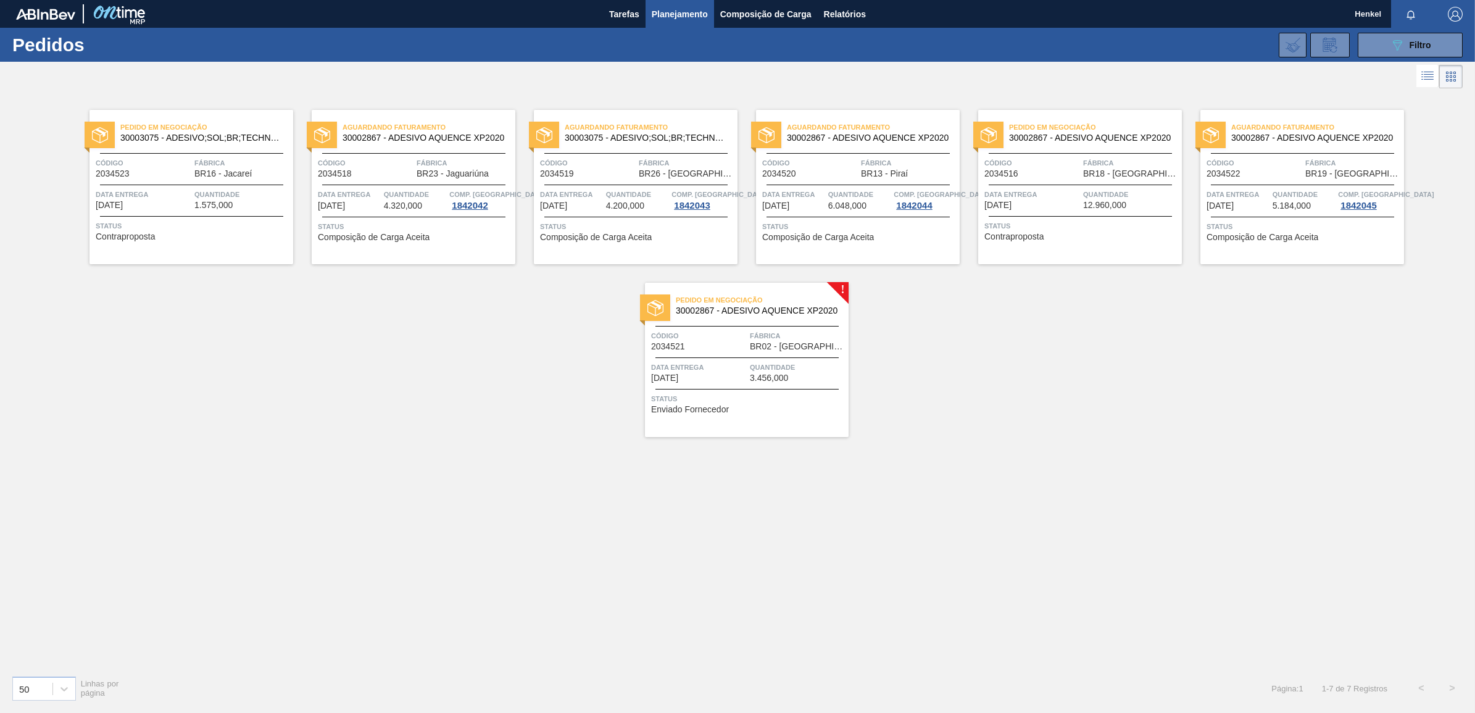
click at [745, 362] on span "Data entrega" at bounding box center [699, 367] width 96 height 12
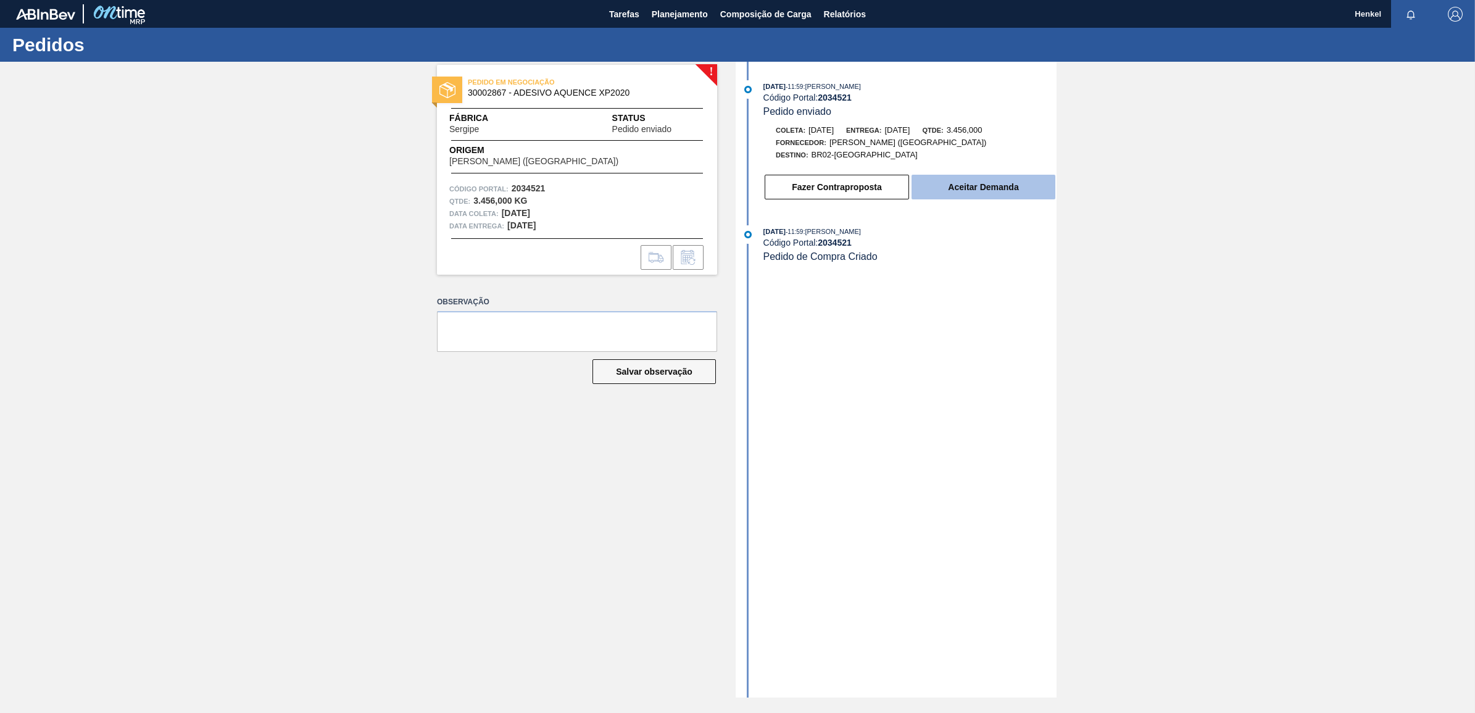
click at [977, 186] on button "Aceitar Demanda" at bounding box center [983, 187] width 144 height 25
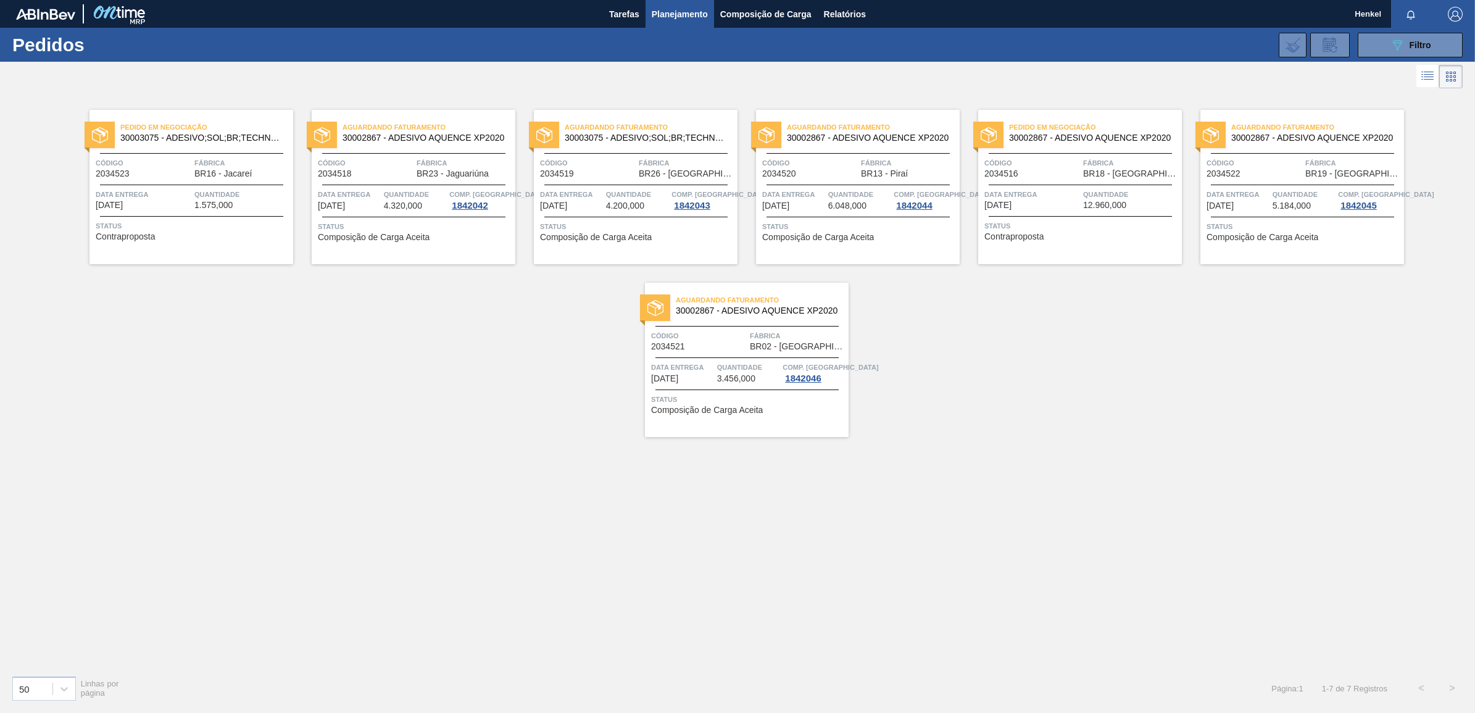
click at [1057, 201] on span "Data entrega" at bounding box center [1032, 194] width 96 height 12
click at [168, 178] on div "Pedido em Negociação 30003075 - ADESIVO;SOL;BR;TECHNOMELT SUPRA HT 35125 Código…" at bounding box center [191, 187] width 204 height 154
click at [414, 190] on span "Quantidade" at bounding box center [415, 194] width 63 height 12
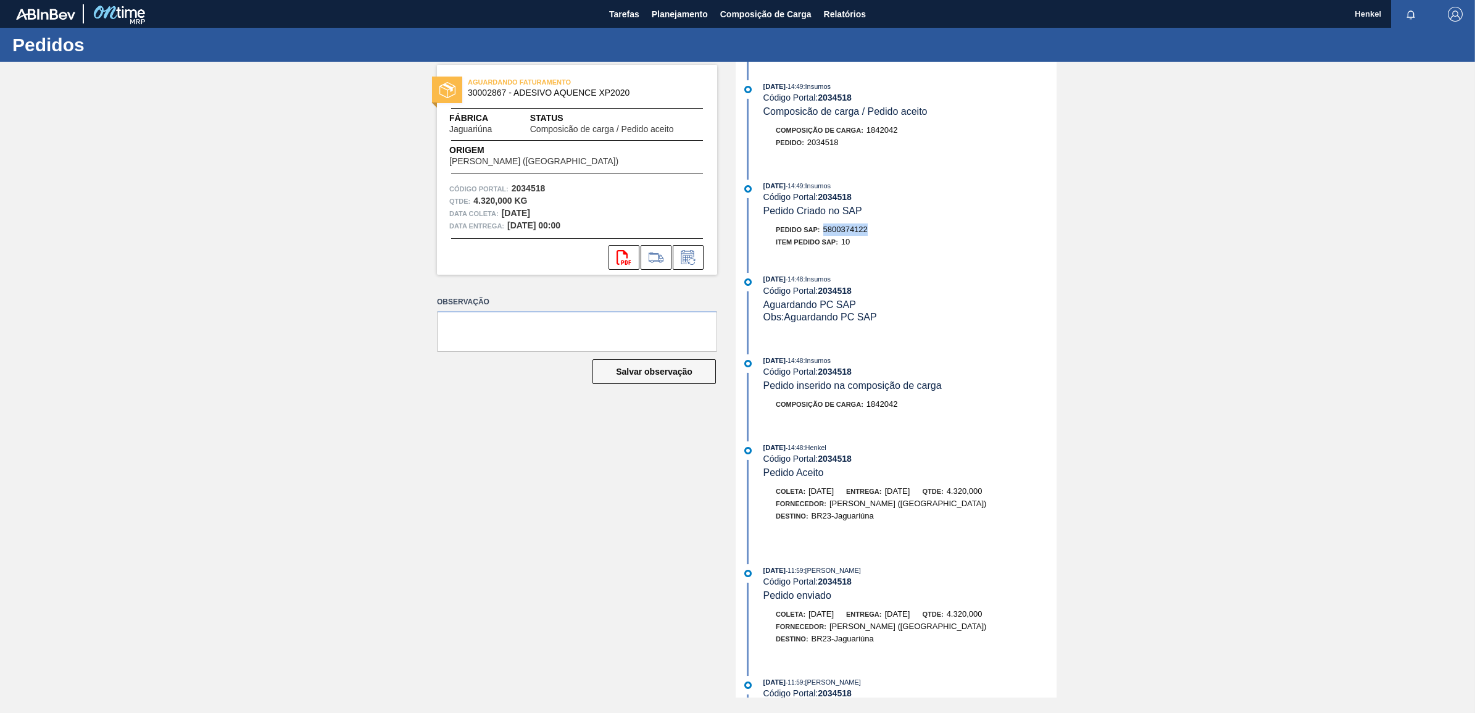
drag, startPoint x: 825, startPoint y: 230, endPoint x: 871, endPoint y: 232, distance: 46.3
click at [871, 232] on div "Pedido SAP: 5800374122" at bounding box center [909, 229] width 293 height 12
copy span "5800374122"
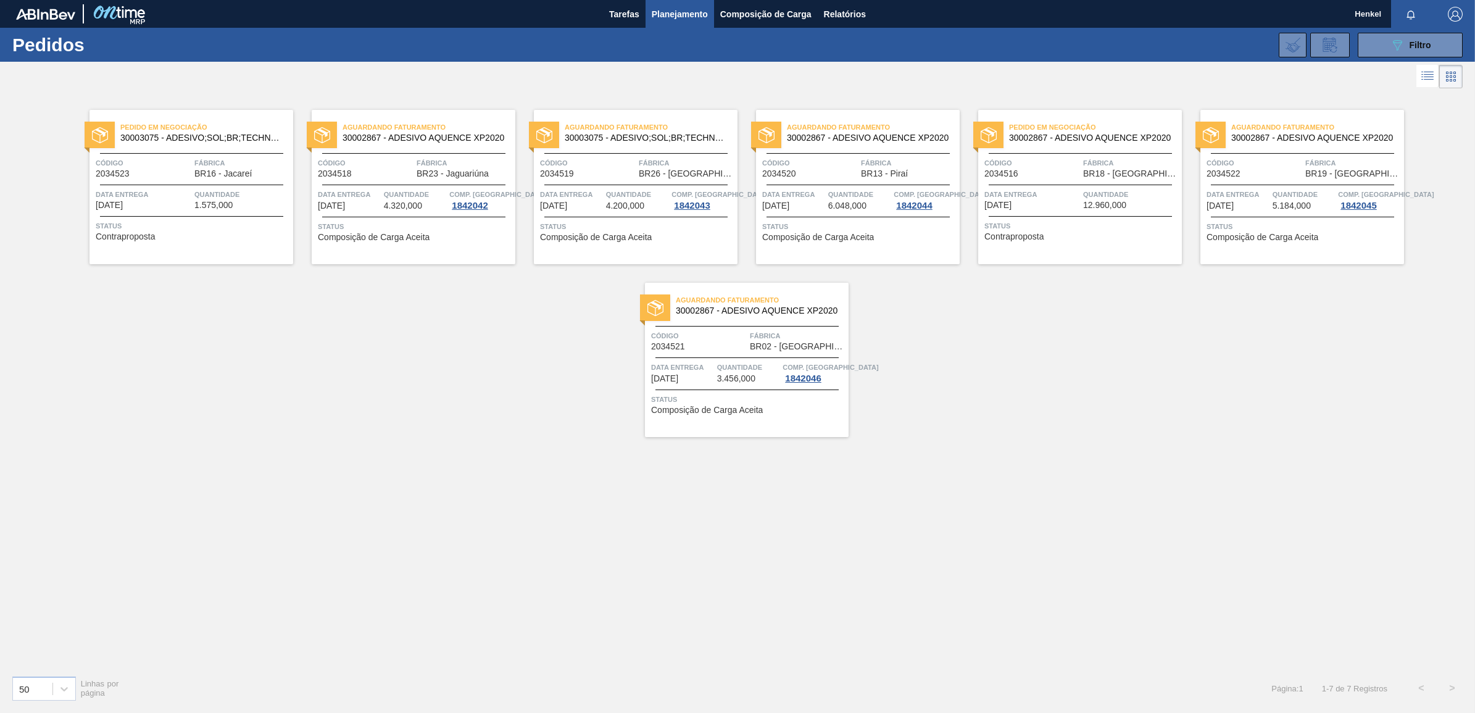
click at [682, 241] on div "Aguardando Faturamento 30003075 - ADESIVO;SOL;BR;TECHNOMELT SUPRA HT 35125 Códi…" at bounding box center [636, 187] width 204 height 154
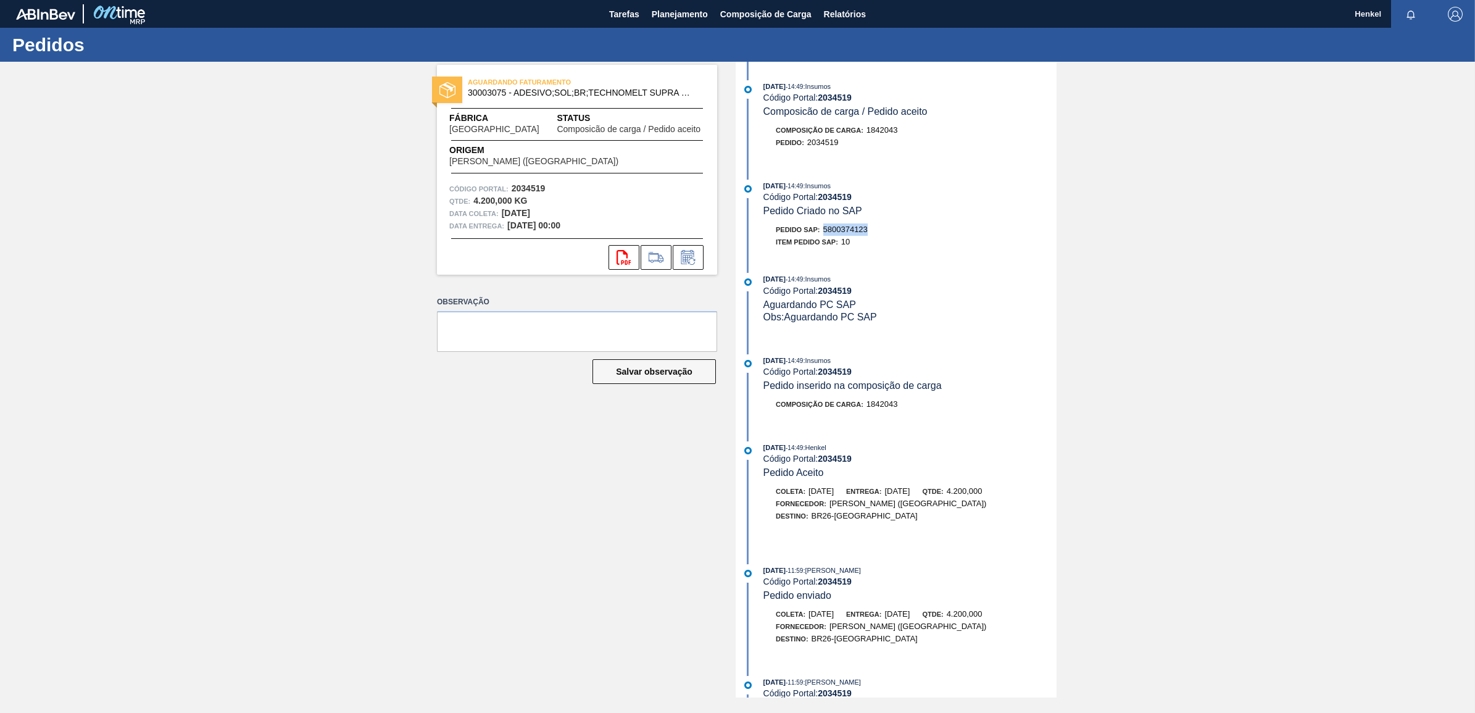
drag, startPoint x: 825, startPoint y: 234, endPoint x: 870, endPoint y: 236, distance: 45.1
click at [870, 236] on div "Pedido SAP: 5800374123" at bounding box center [909, 229] width 293 height 12
copy span "5800374123"
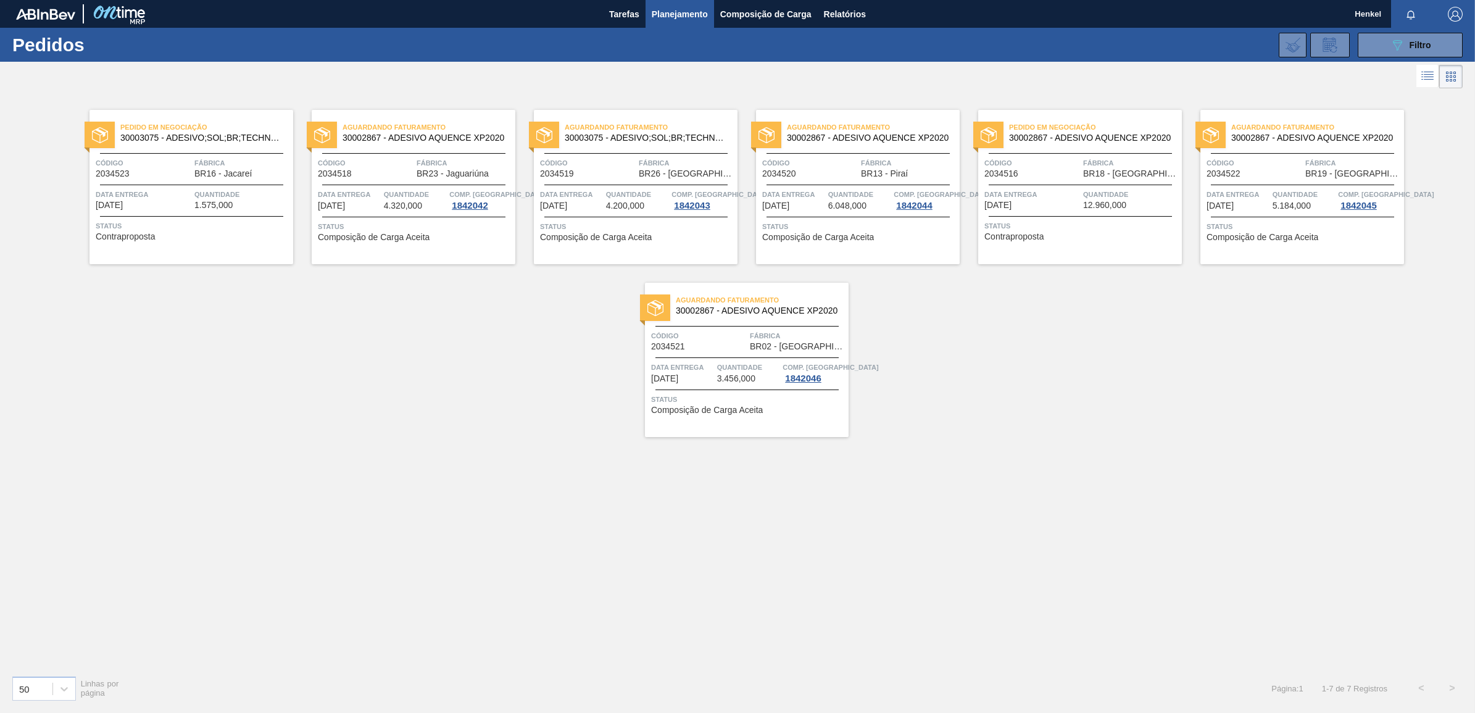
click at [836, 218] on div "Aguardando Faturamento 30002867 - ADESIVO AQUENCE XP2020 Código 2034520 Fábrica…" at bounding box center [858, 187] width 204 height 154
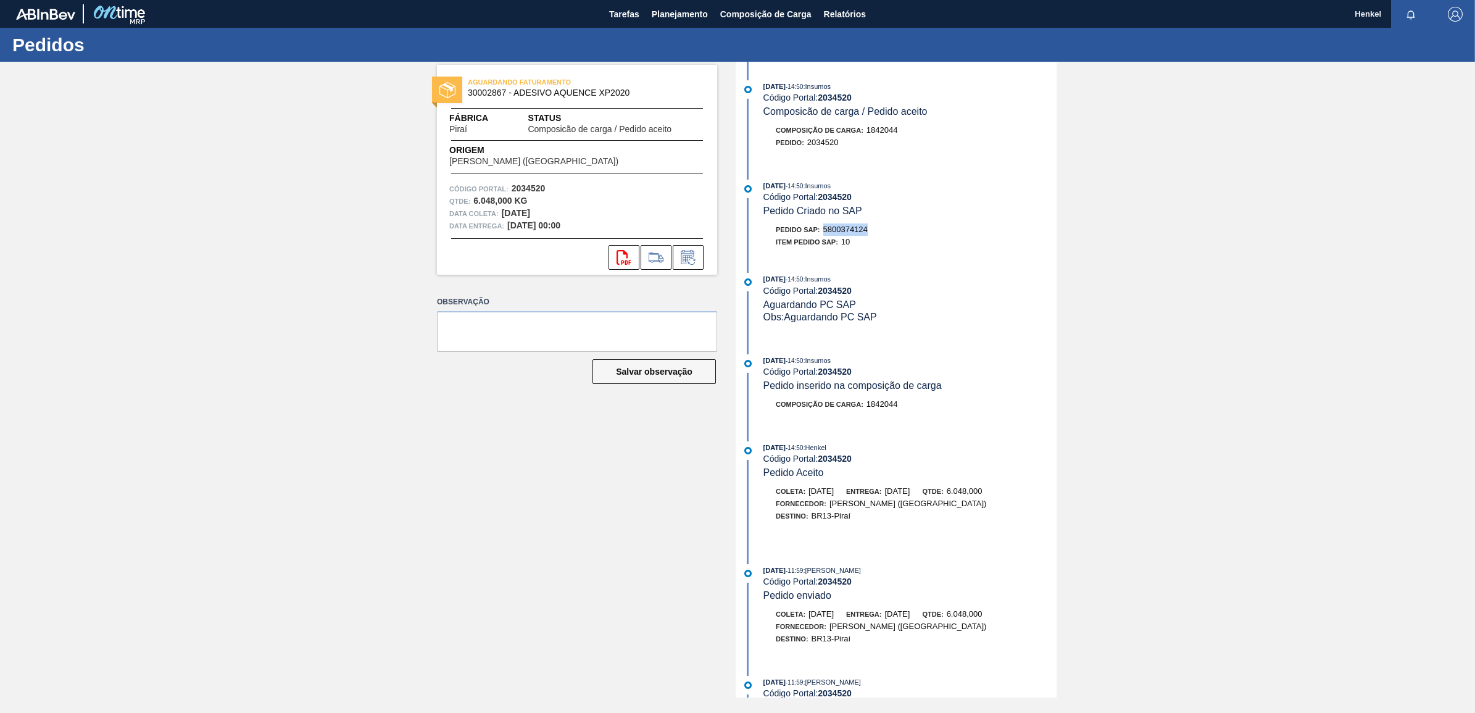
drag, startPoint x: 826, startPoint y: 232, endPoint x: 874, endPoint y: 229, distance: 48.8
click at [874, 229] on div "Pedido SAP: 5800374124" at bounding box center [909, 229] width 293 height 12
copy span "5800374124"
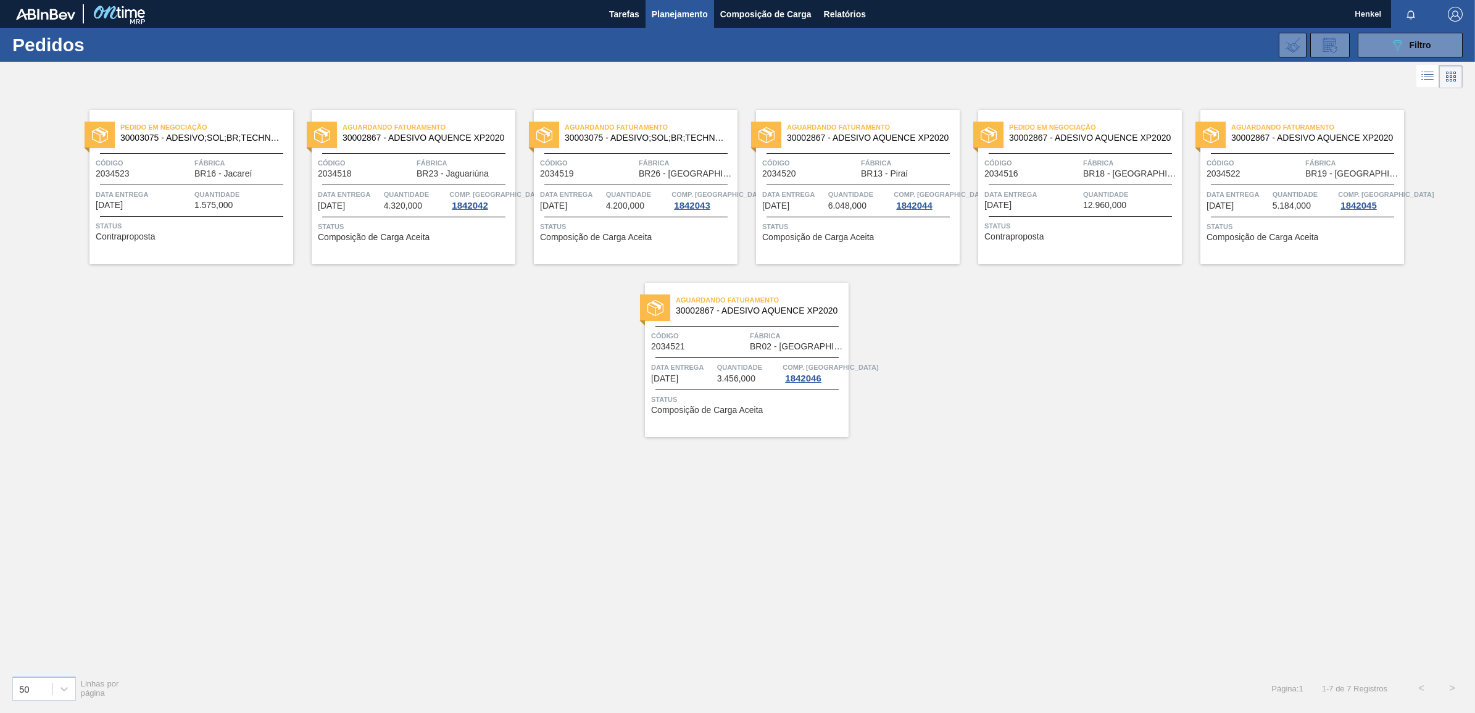
click at [1086, 186] on div "Pedido em Negociação 30002867 - ADESIVO AQUENCE XP2020 Código 2034516 Fábrica B…" at bounding box center [1080, 187] width 204 height 154
click at [1276, 202] on span "5.184,000" at bounding box center [1291, 205] width 38 height 9
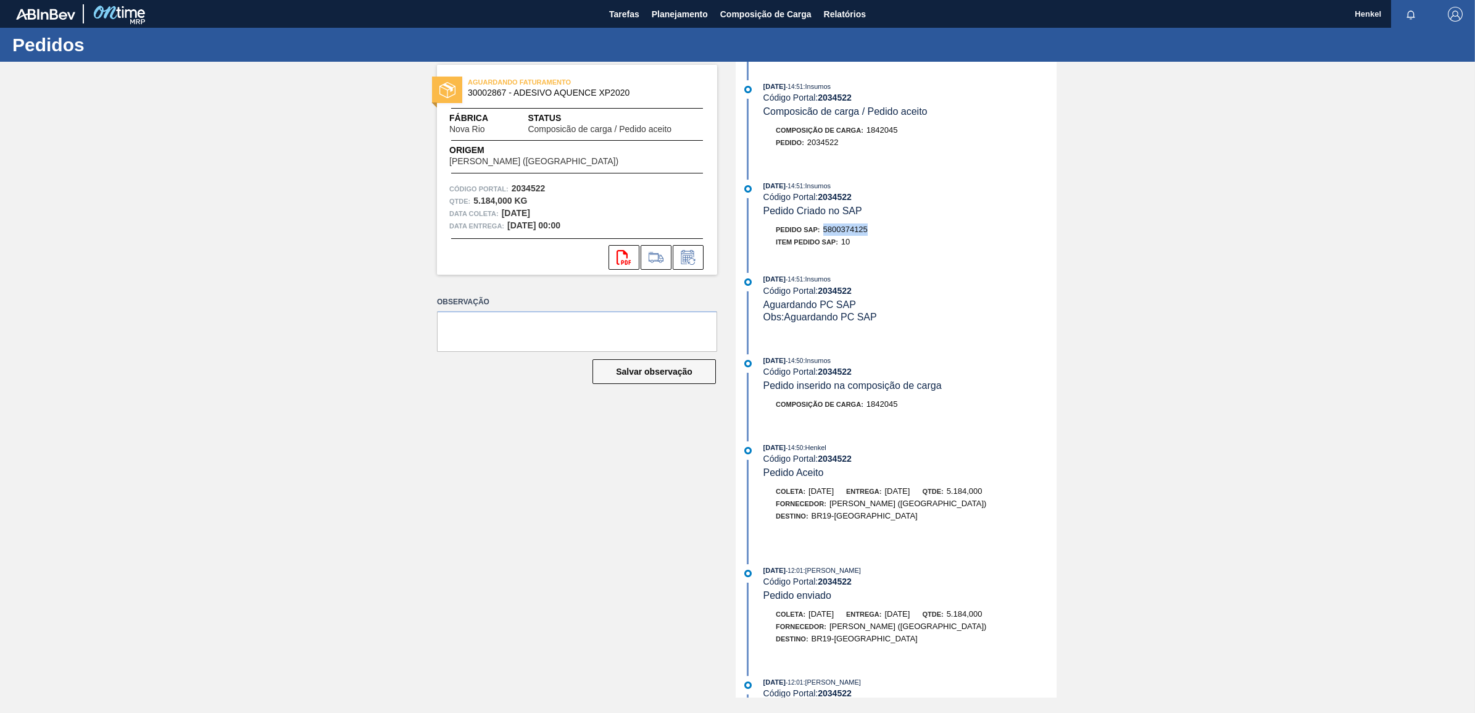
drag, startPoint x: 825, startPoint y: 230, endPoint x: 868, endPoint y: 232, distance: 43.3
click at [868, 232] on span "5800374125" at bounding box center [845, 229] width 44 height 9
copy span "5800374125"
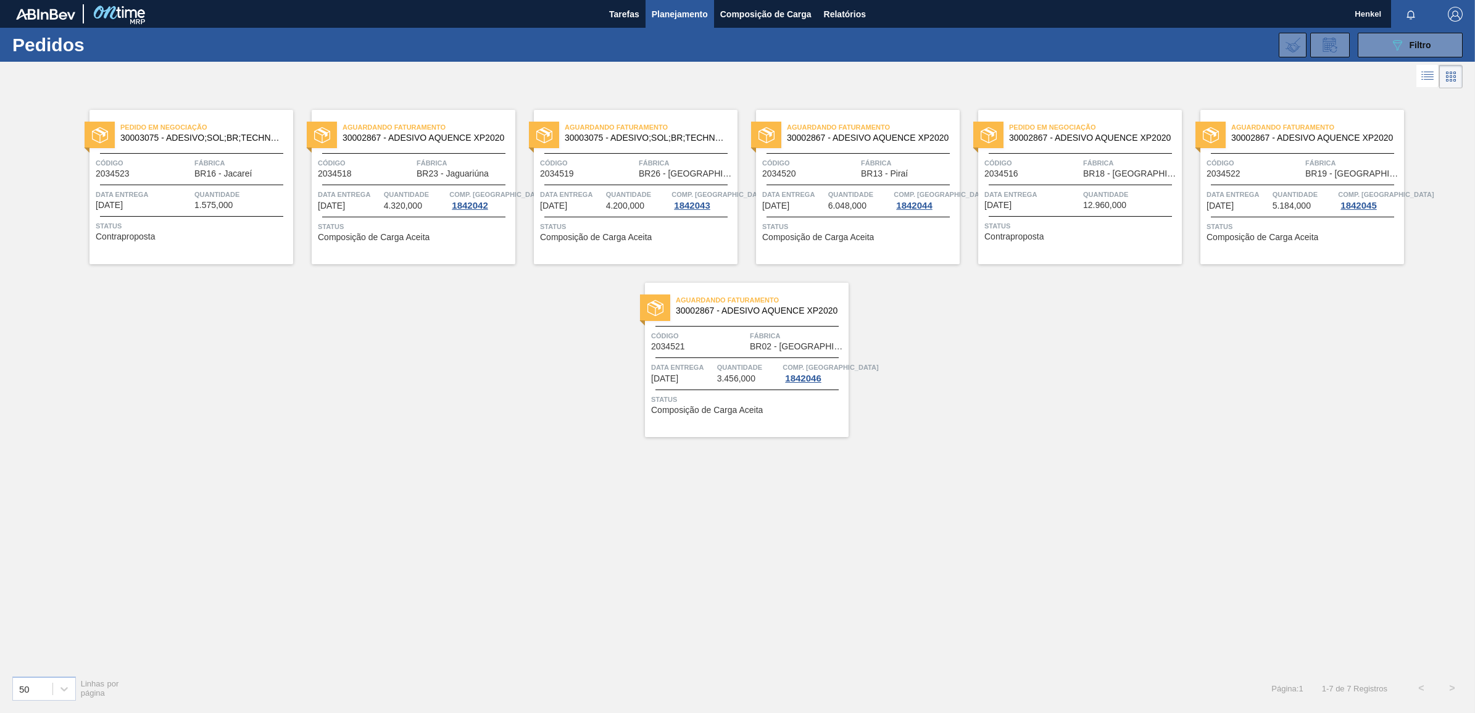
click at [752, 375] on span "3.456,000" at bounding box center [736, 378] width 38 height 9
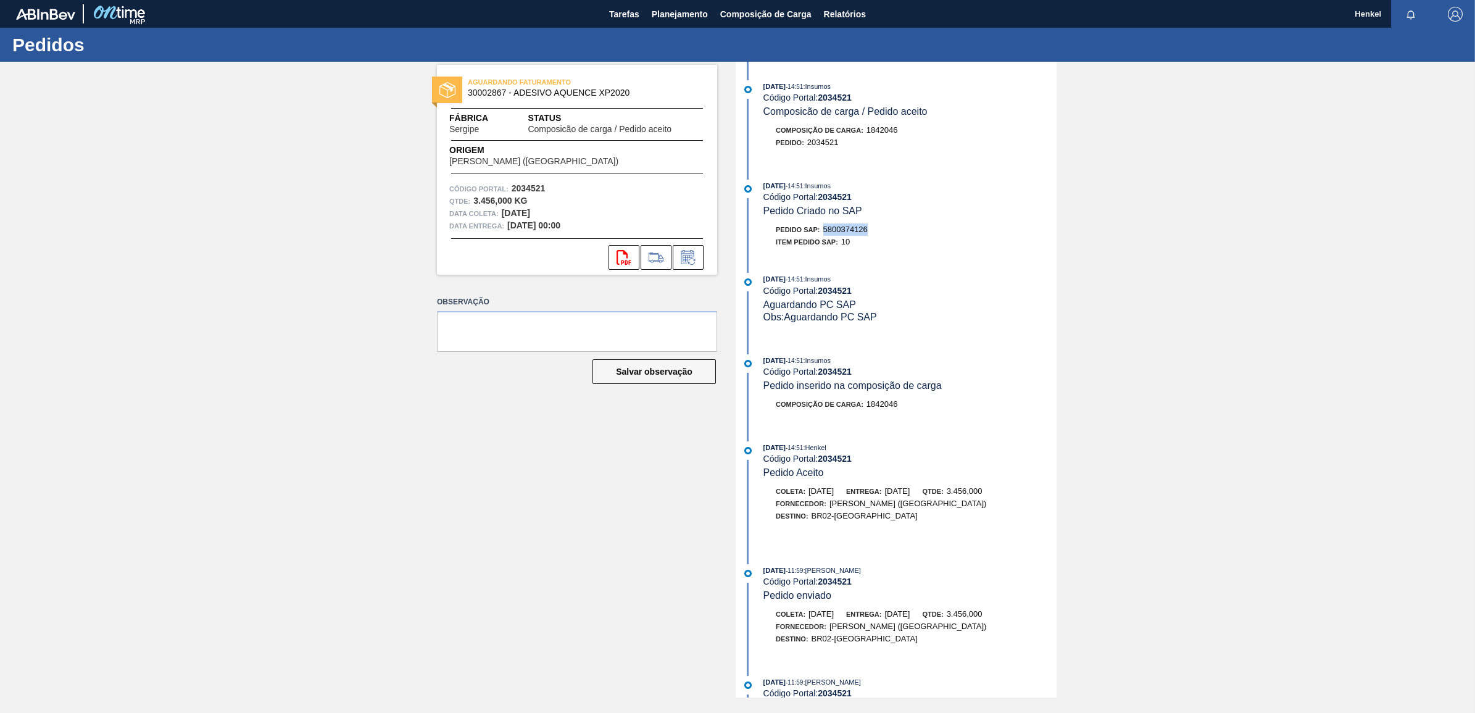
drag, startPoint x: 823, startPoint y: 233, endPoint x: 874, endPoint y: 226, distance: 52.3
click at [874, 226] on div "Pedido SAP: 5800374126" at bounding box center [909, 229] width 293 height 12
copy span "5800374126"
